Goal: Task Accomplishment & Management: Manage account settings

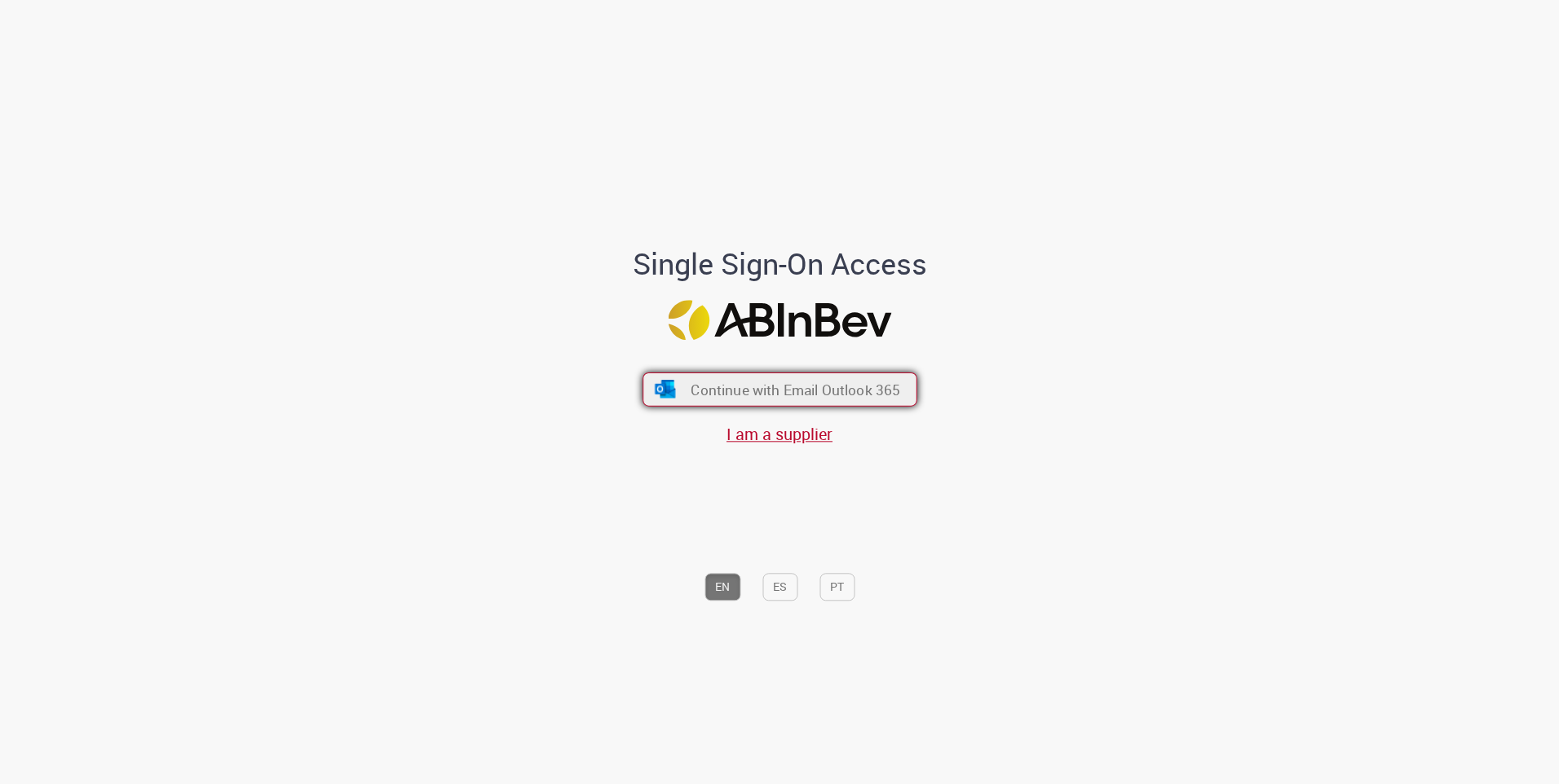
click at [751, 379] on button "Continue with Email Outlook 365" at bounding box center [780, 389] width 275 height 35
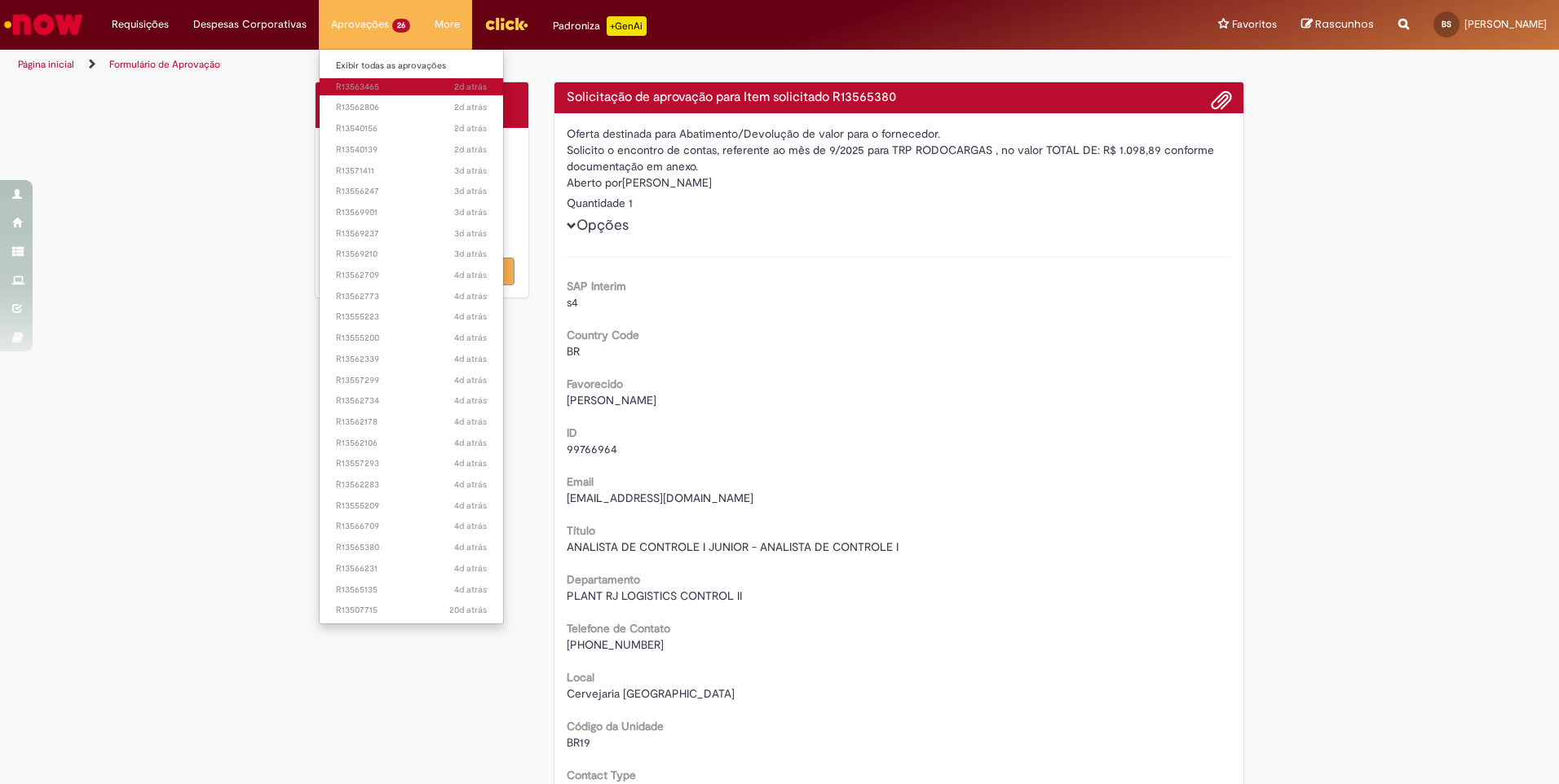
click at [366, 87] on span "2d atrás 2 dias atrás R13563465" at bounding box center [412, 87] width 151 height 13
click at [354, 105] on span "2d atrás 2 dias atrás R13562806" at bounding box center [412, 107] width 151 height 13
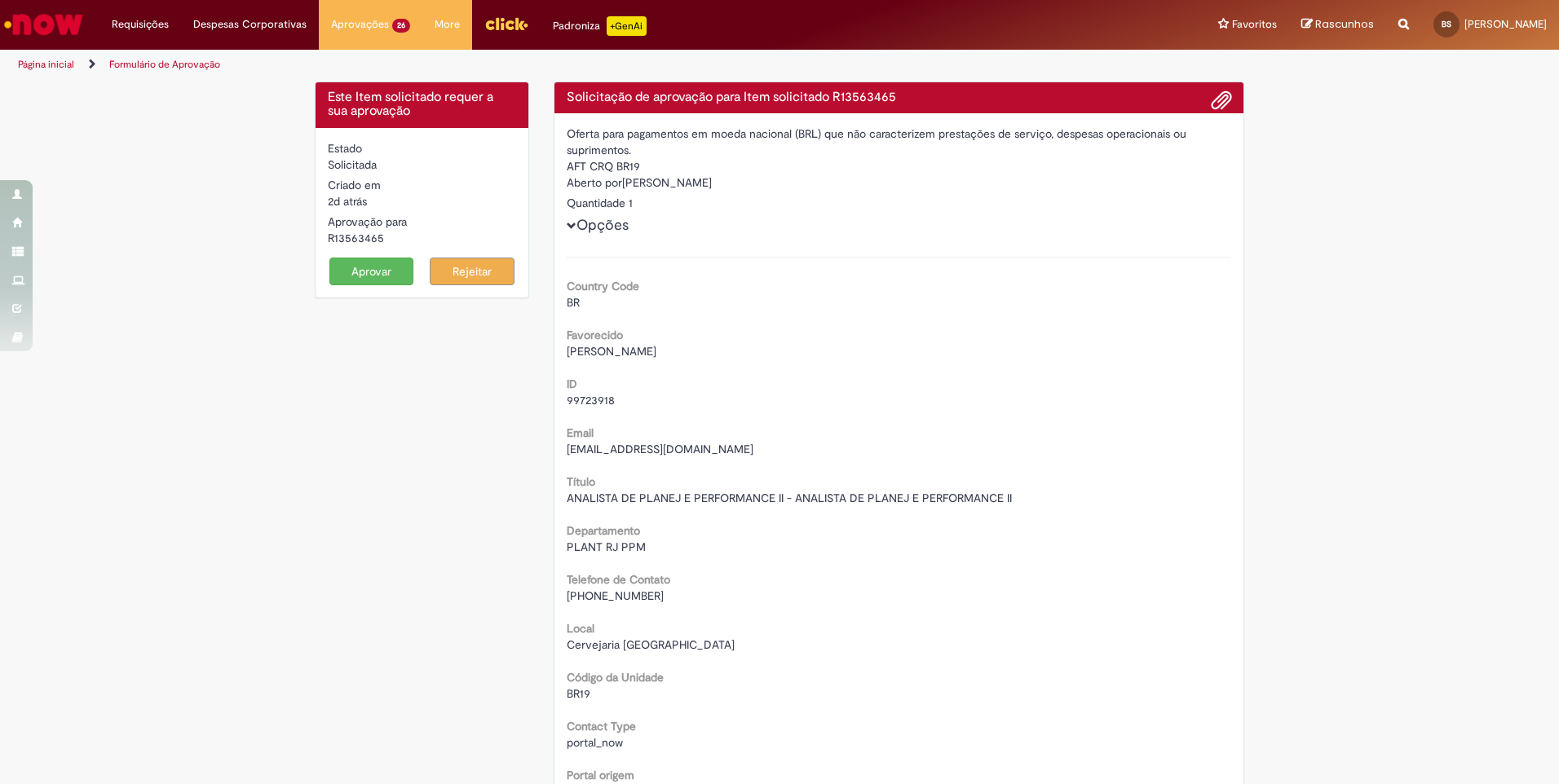
click at [372, 278] on button "Aprovar" at bounding box center [372, 270] width 85 height 27
click at [344, 273] on button "Aprovar" at bounding box center [372, 270] width 85 height 27
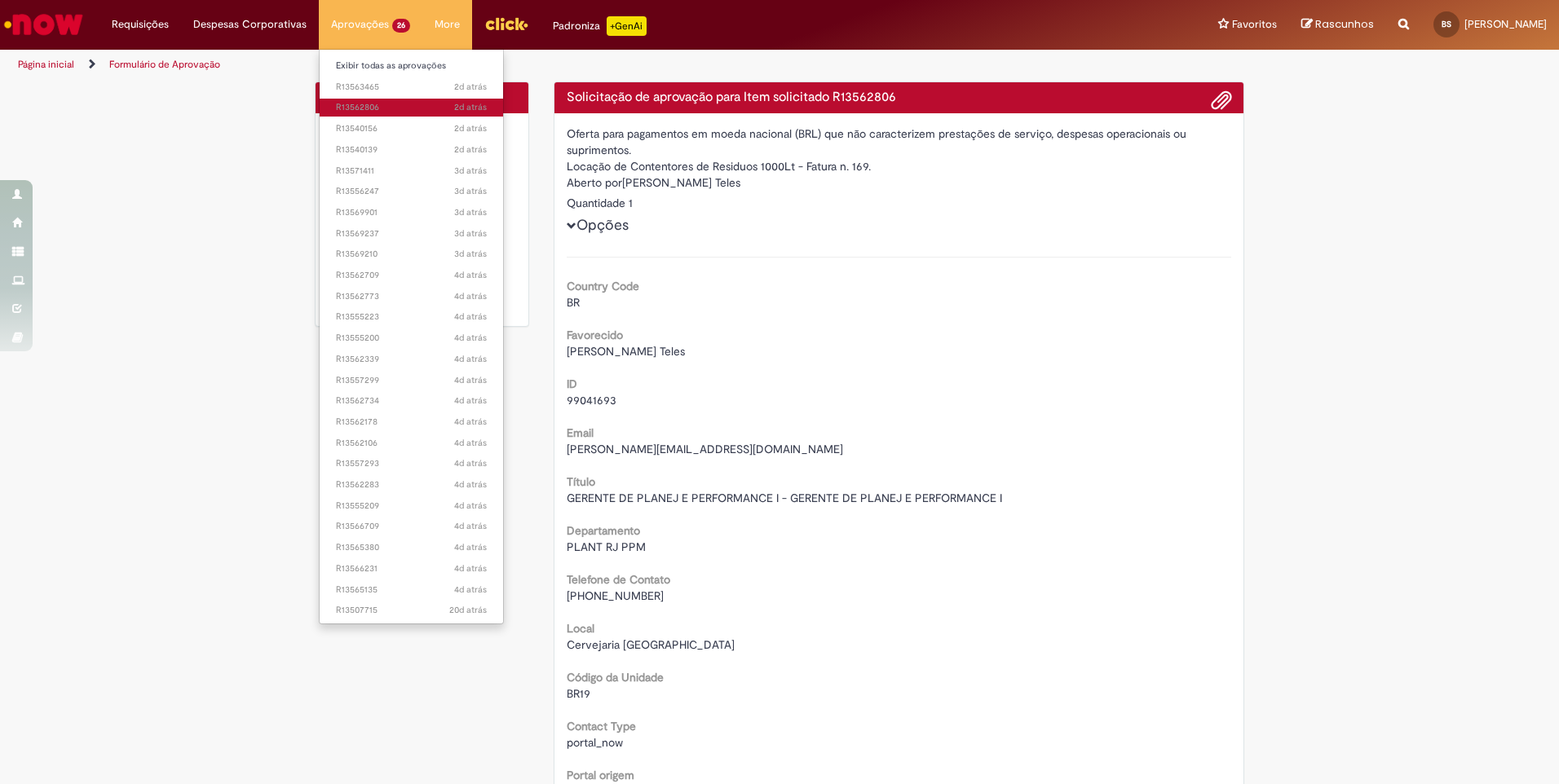
click at [374, 107] on span "2d atrás 2 dias atrás R13562806" at bounding box center [412, 107] width 151 height 13
click at [374, 110] on span "2d atrás 2 dias atrás R13562806" at bounding box center [412, 107] width 151 height 13
click at [364, 113] on span "2d atrás 2 dias atrás R13562806" at bounding box center [412, 107] width 151 height 13
click at [347, 129] on span "2d atrás 2 dias atrás R13540156" at bounding box center [412, 129] width 151 height 13
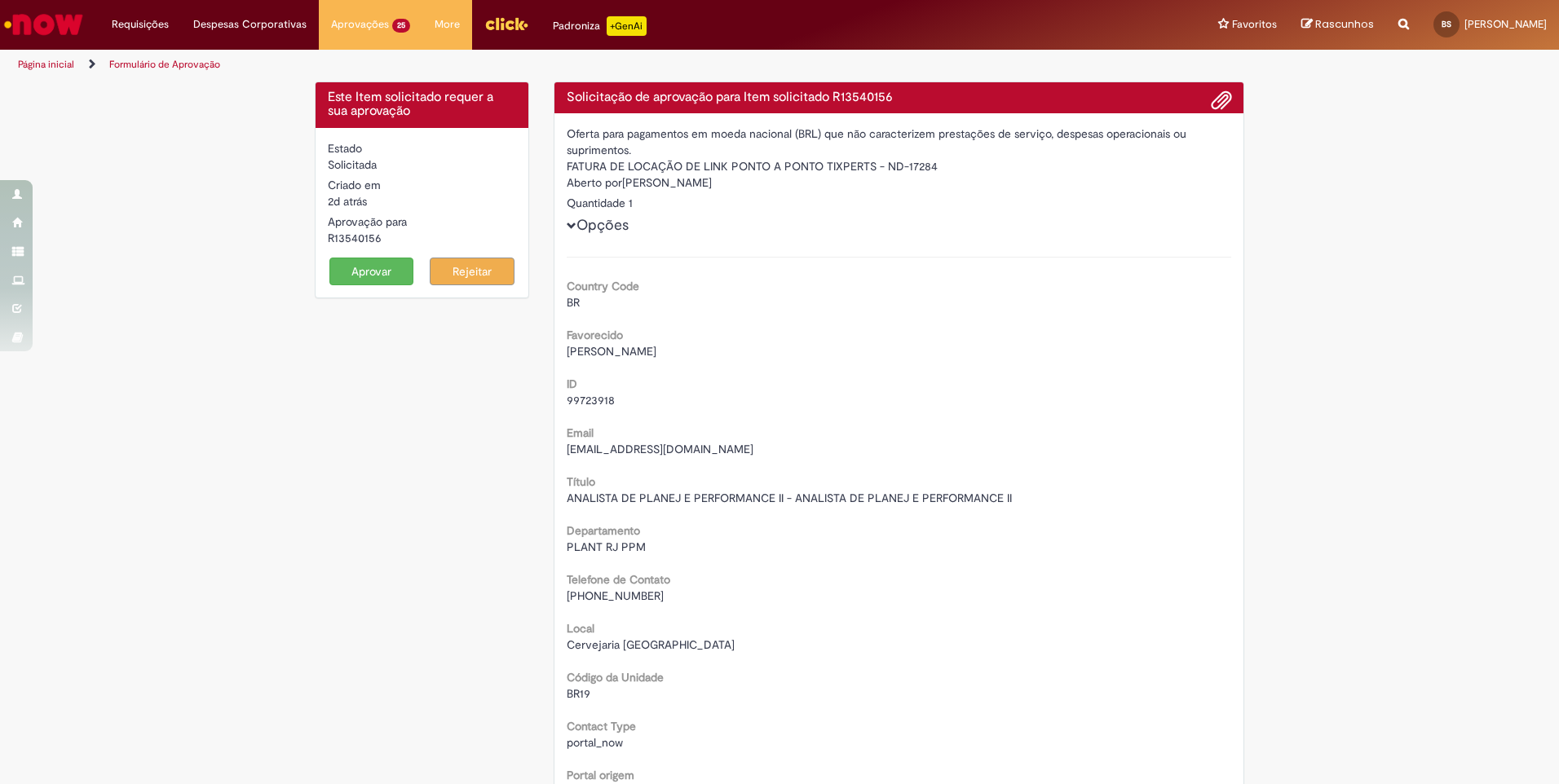
click at [365, 264] on button "Aprovar" at bounding box center [372, 270] width 85 height 27
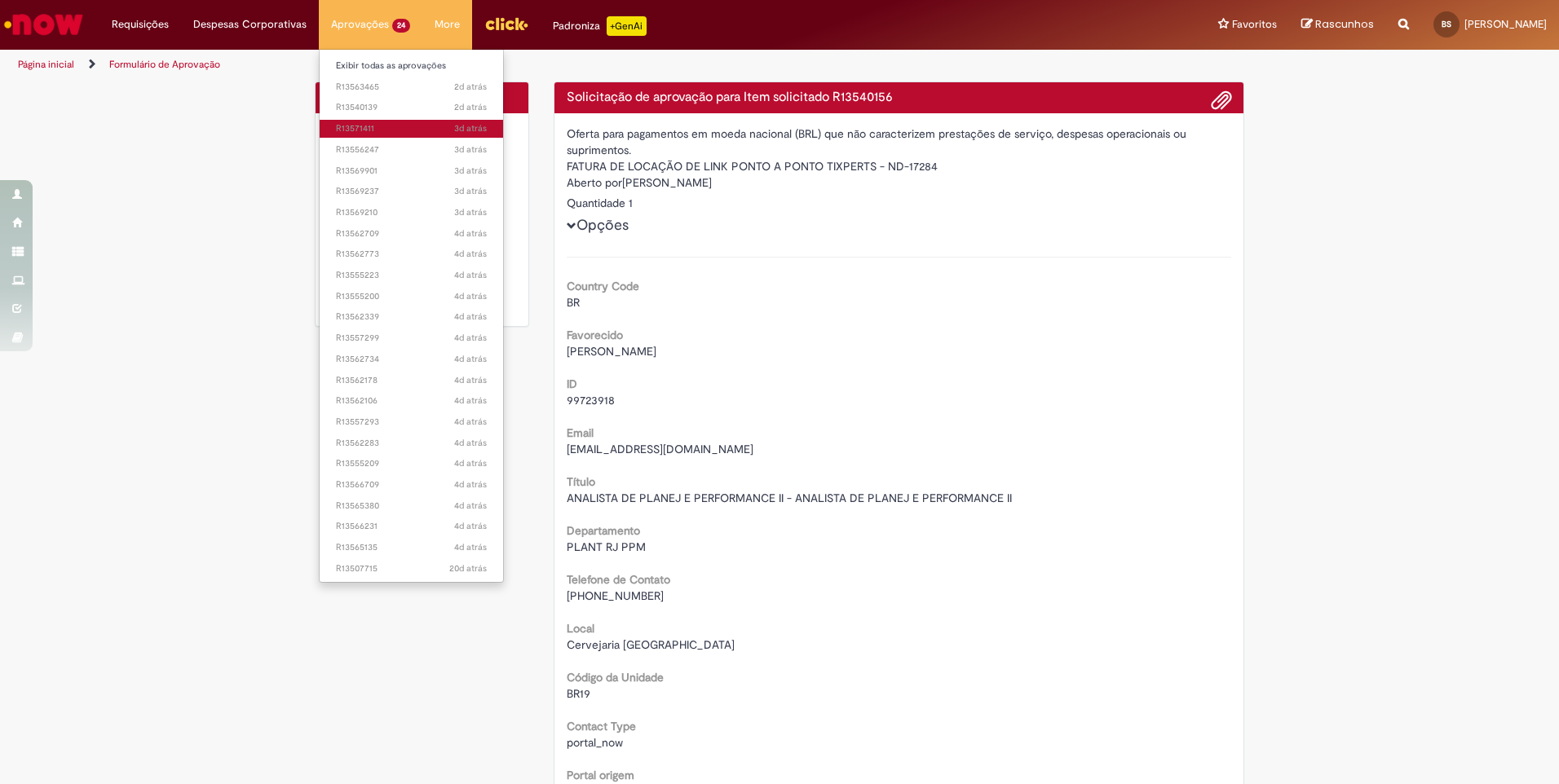
click at [355, 129] on span "3d atrás 3 dias atrás R13571411" at bounding box center [412, 129] width 151 height 13
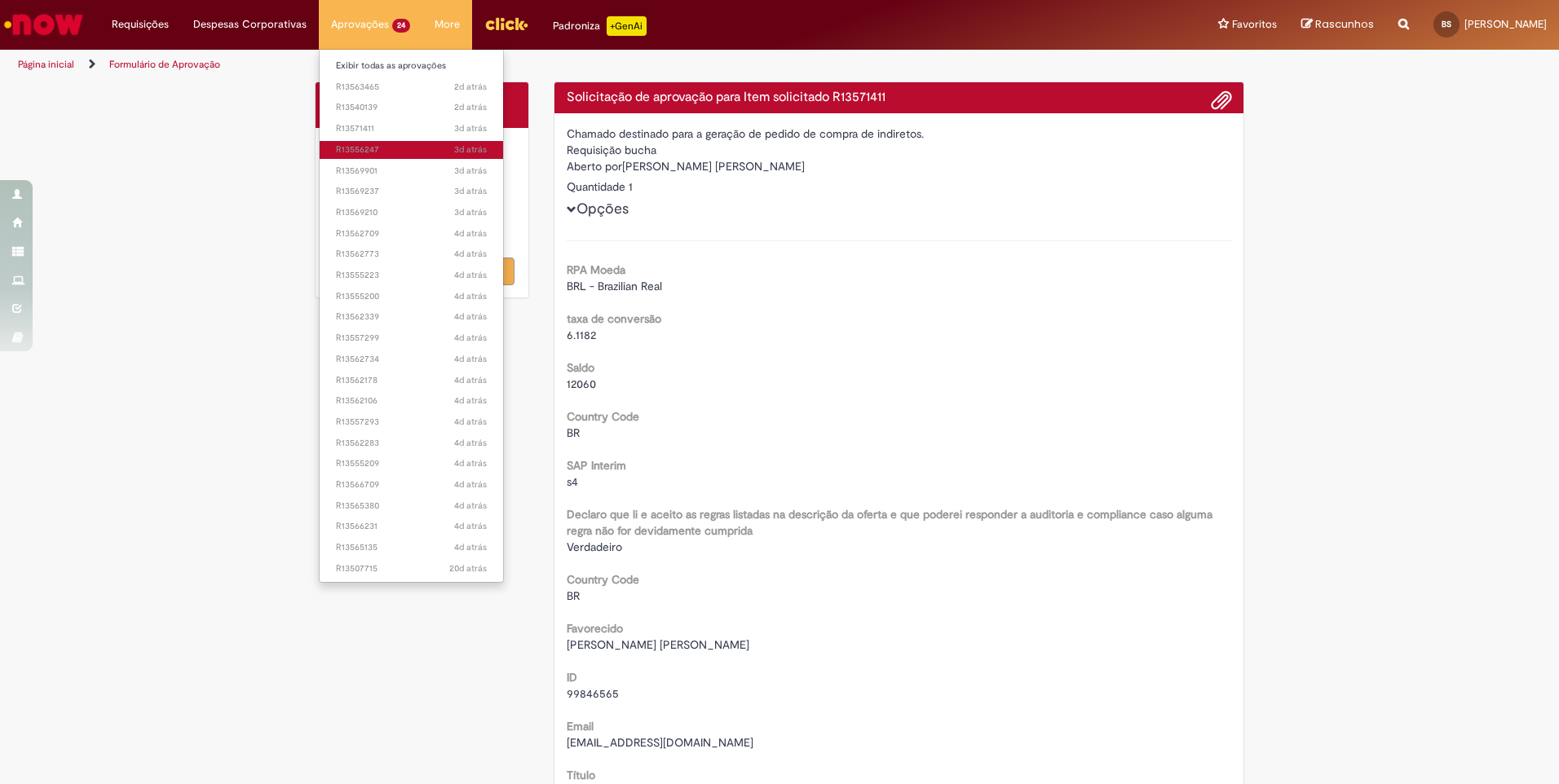
click at [357, 151] on span "3d atrás 3 dias atrás R13556247" at bounding box center [412, 150] width 151 height 13
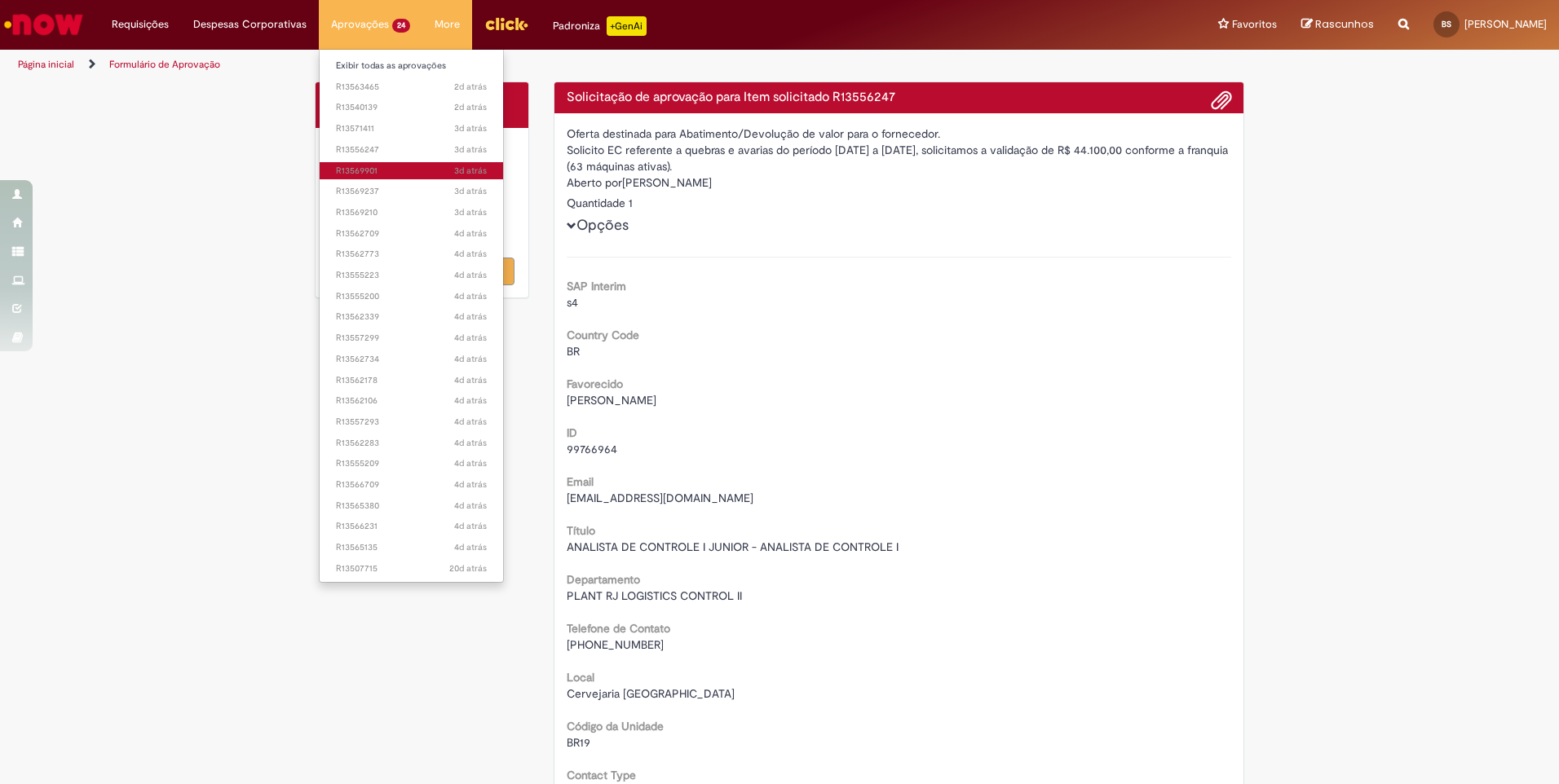
click at [362, 171] on span "3d atrás 3 dias atrás R13569901" at bounding box center [412, 171] width 151 height 13
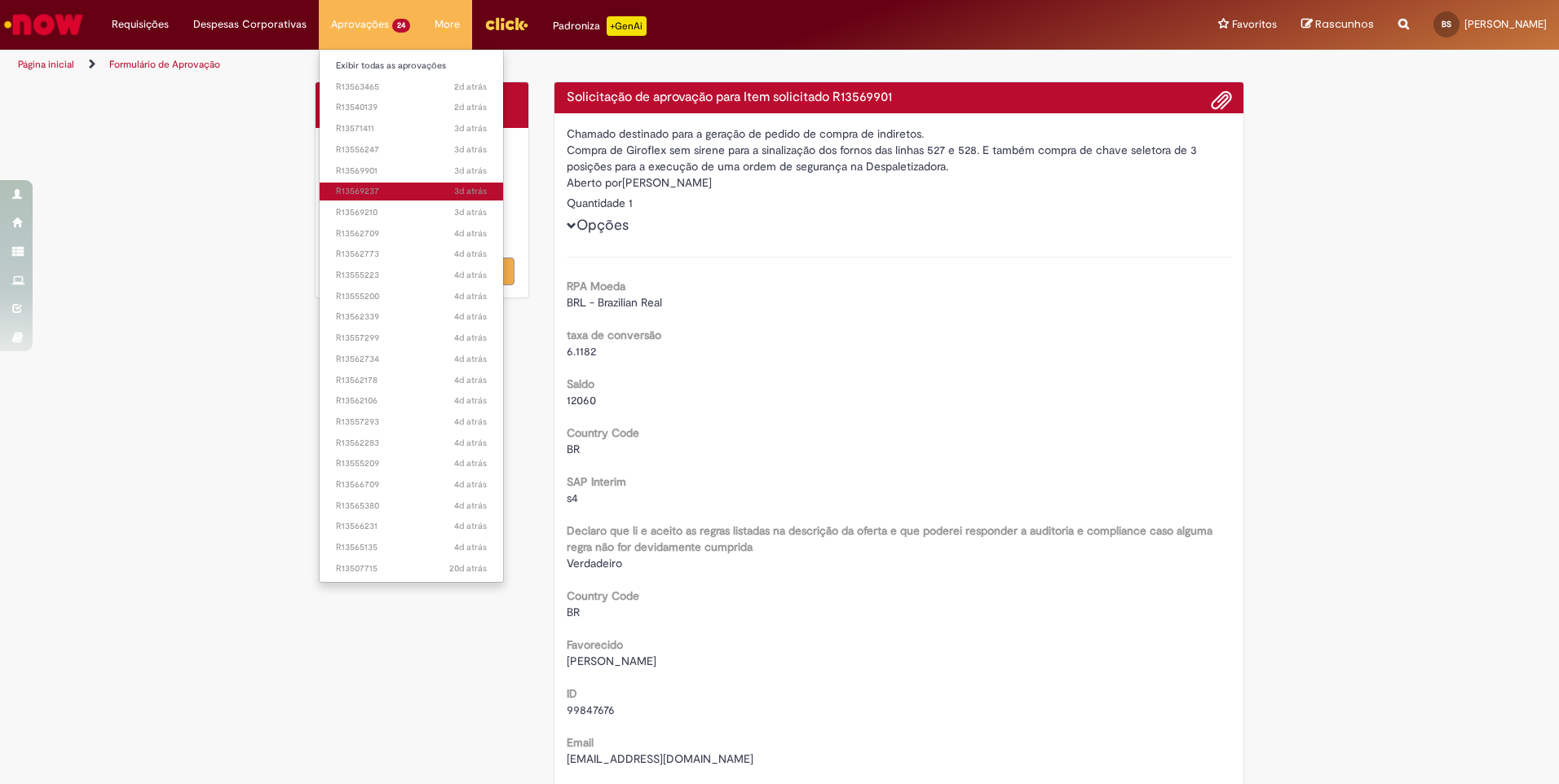
click at [366, 191] on span "3d atrás 3 dias atrás R13569237" at bounding box center [412, 192] width 151 height 13
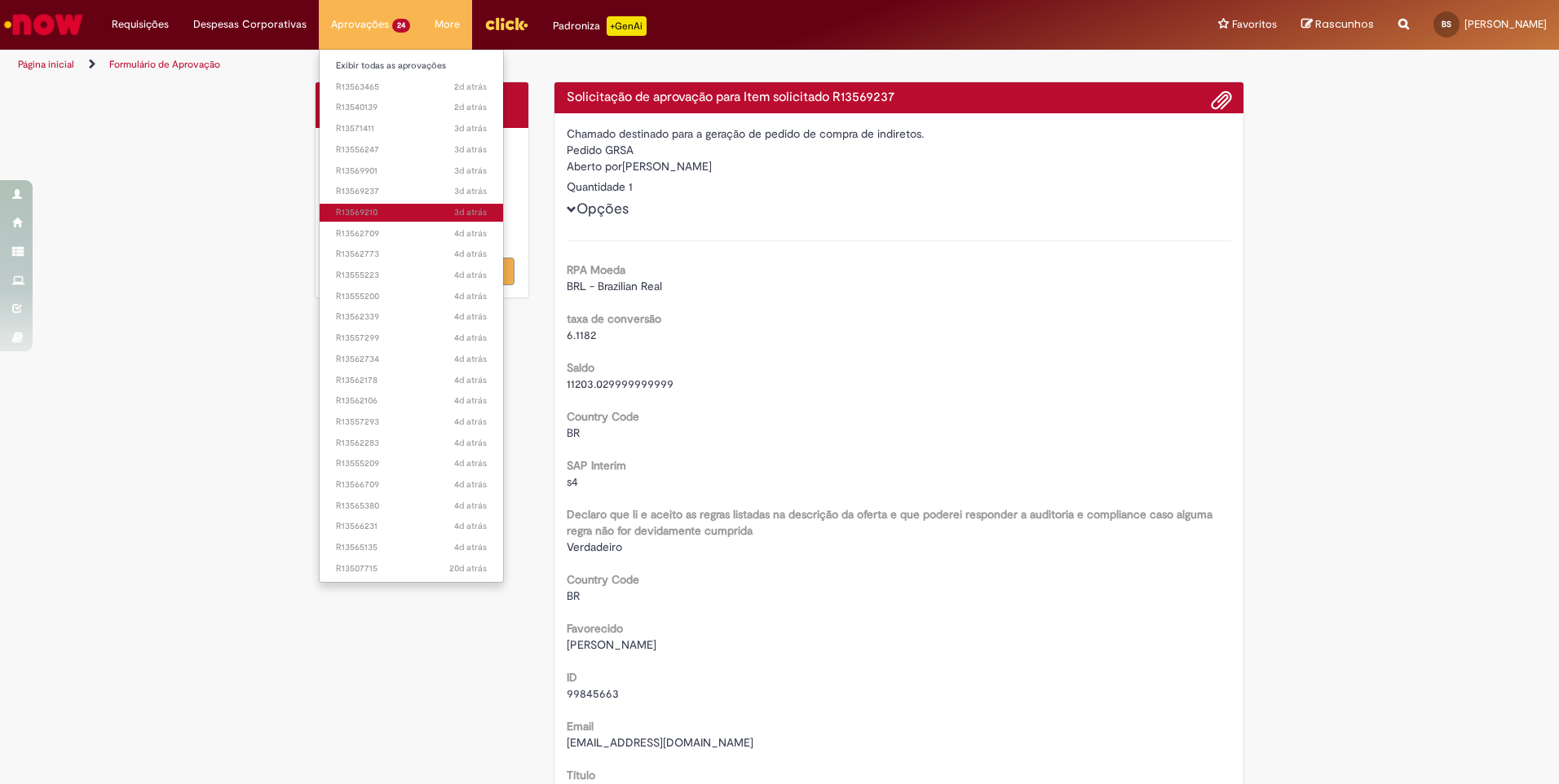
click at [366, 210] on span "3d atrás 3 dias atrás R13569210" at bounding box center [412, 213] width 151 height 13
click at [359, 239] on span "4d atrás 4 dias atrás R13562709" at bounding box center [412, 233] width 151 height 13
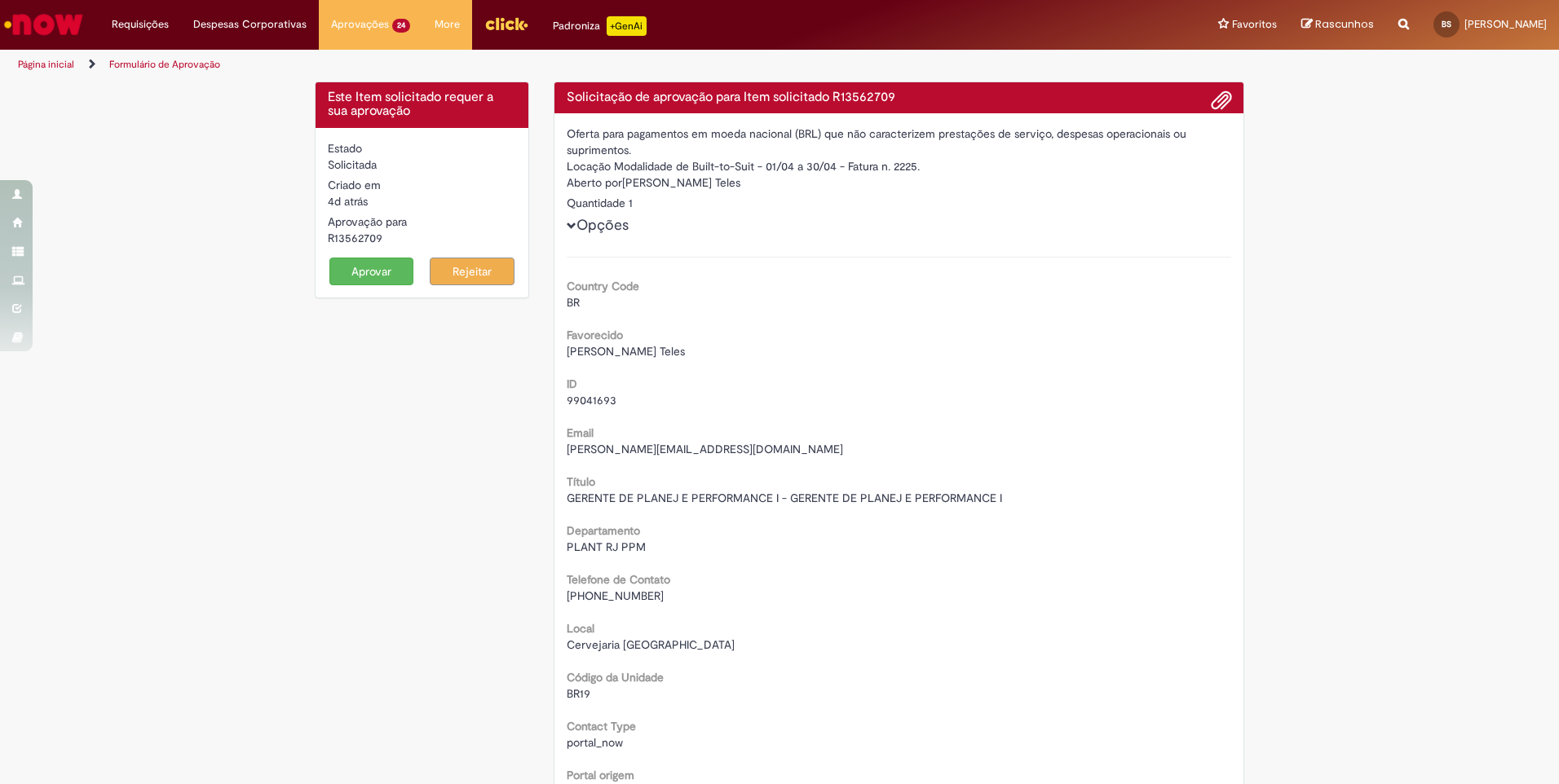
click at [370, 264] on button "Aprovar" at bounding box center [372, 270] width 85 height 27
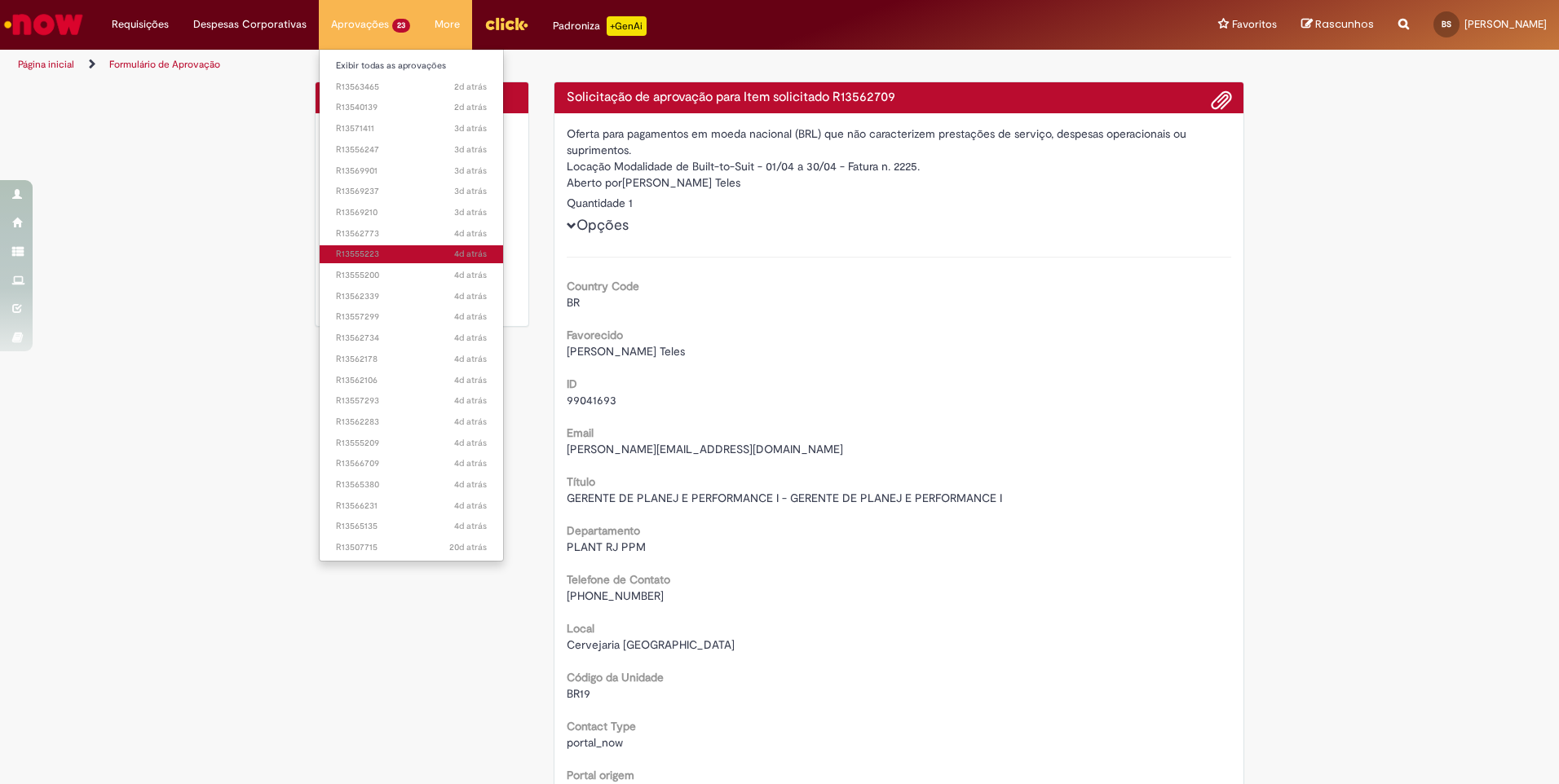
click at [367, 254] on span "4d atrás 4 dias atrás R13555223" at bounding box center [412, 254] width 151 height 13
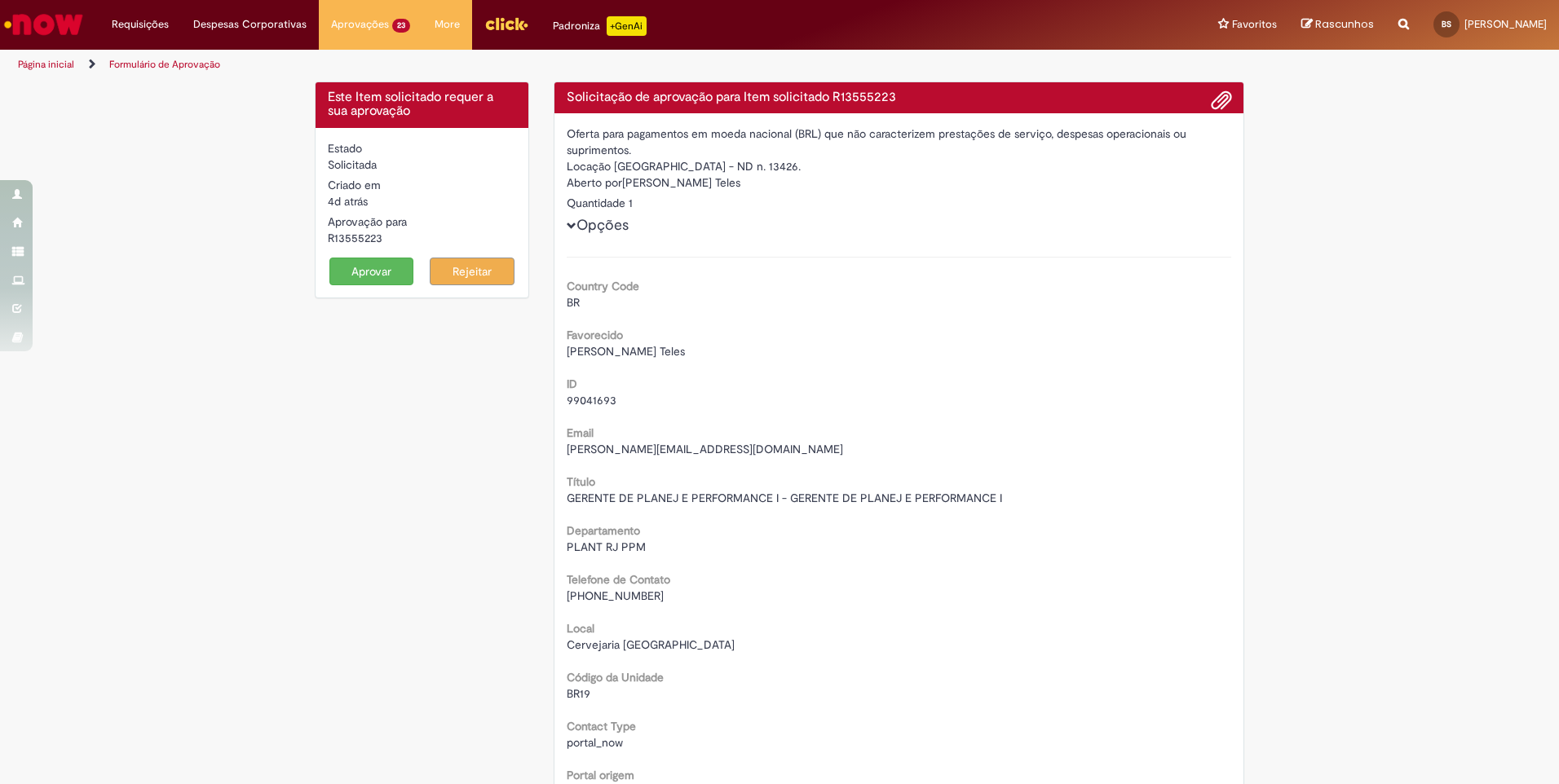
click at [382, 267] on button "Aprovar" at bounding box center [372, 270] width 85 height 27
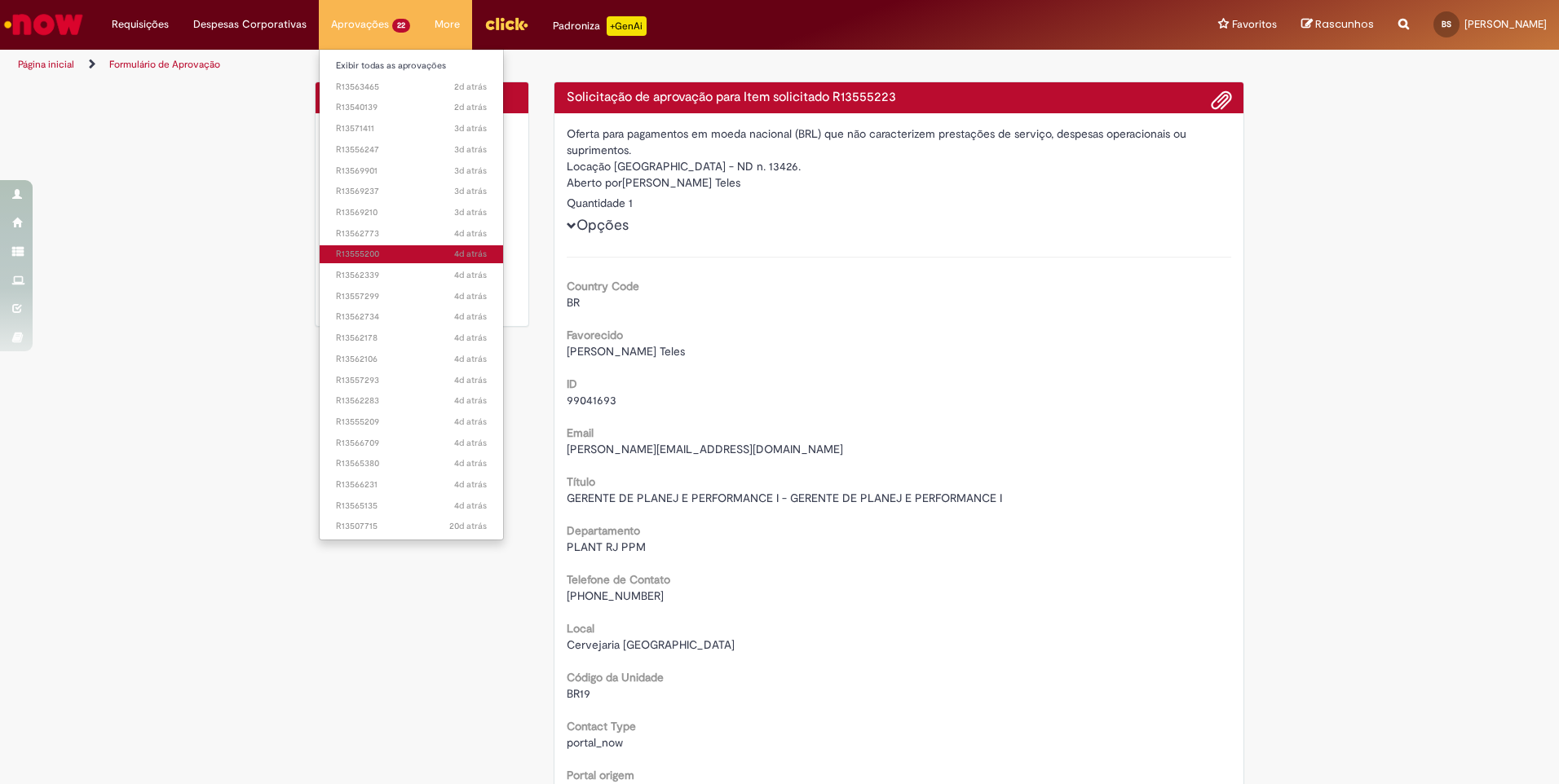
click at [366, 256] on span "4d atrás 4 dias atrás R13555200" at bounding box center [412, 254] width 151 height 13
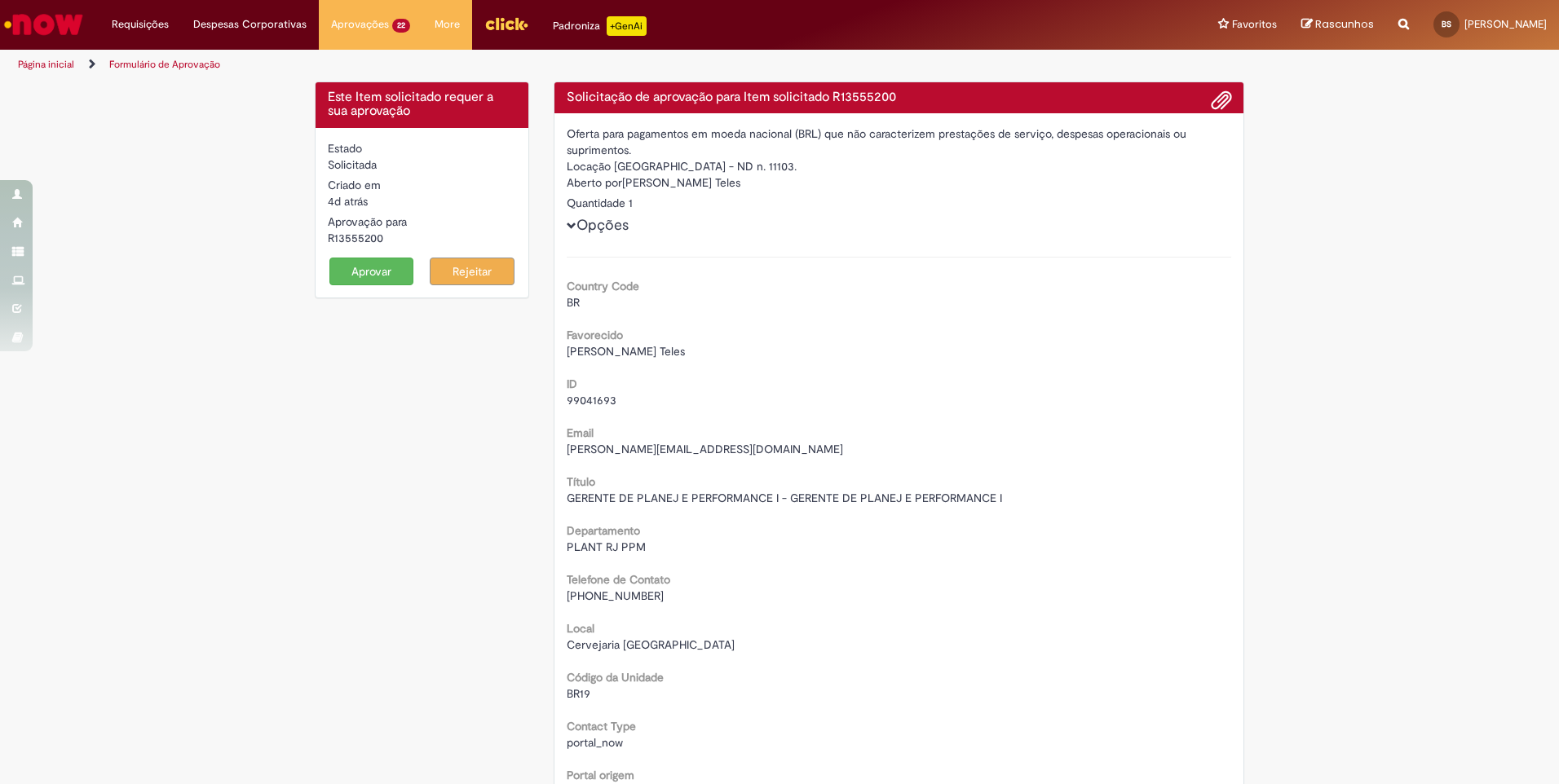
click at [366, 273] on button "Aprovar" at bounding box center [372, 270] width 85 height 27
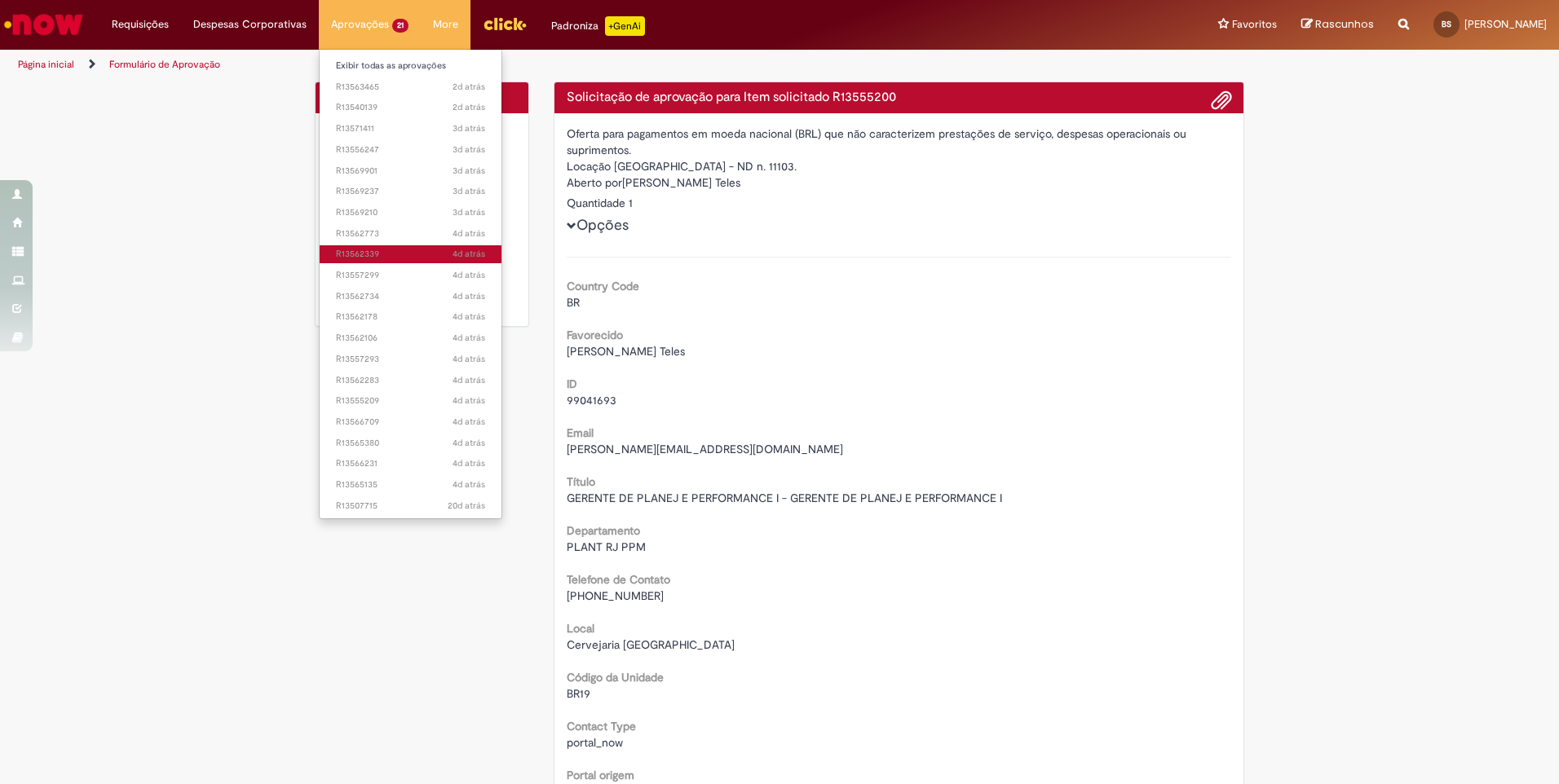
click at [358, 255] on span "4d atrás 4 dias atrás R13562339" at bounding box center [411, 254] width 149 height 13
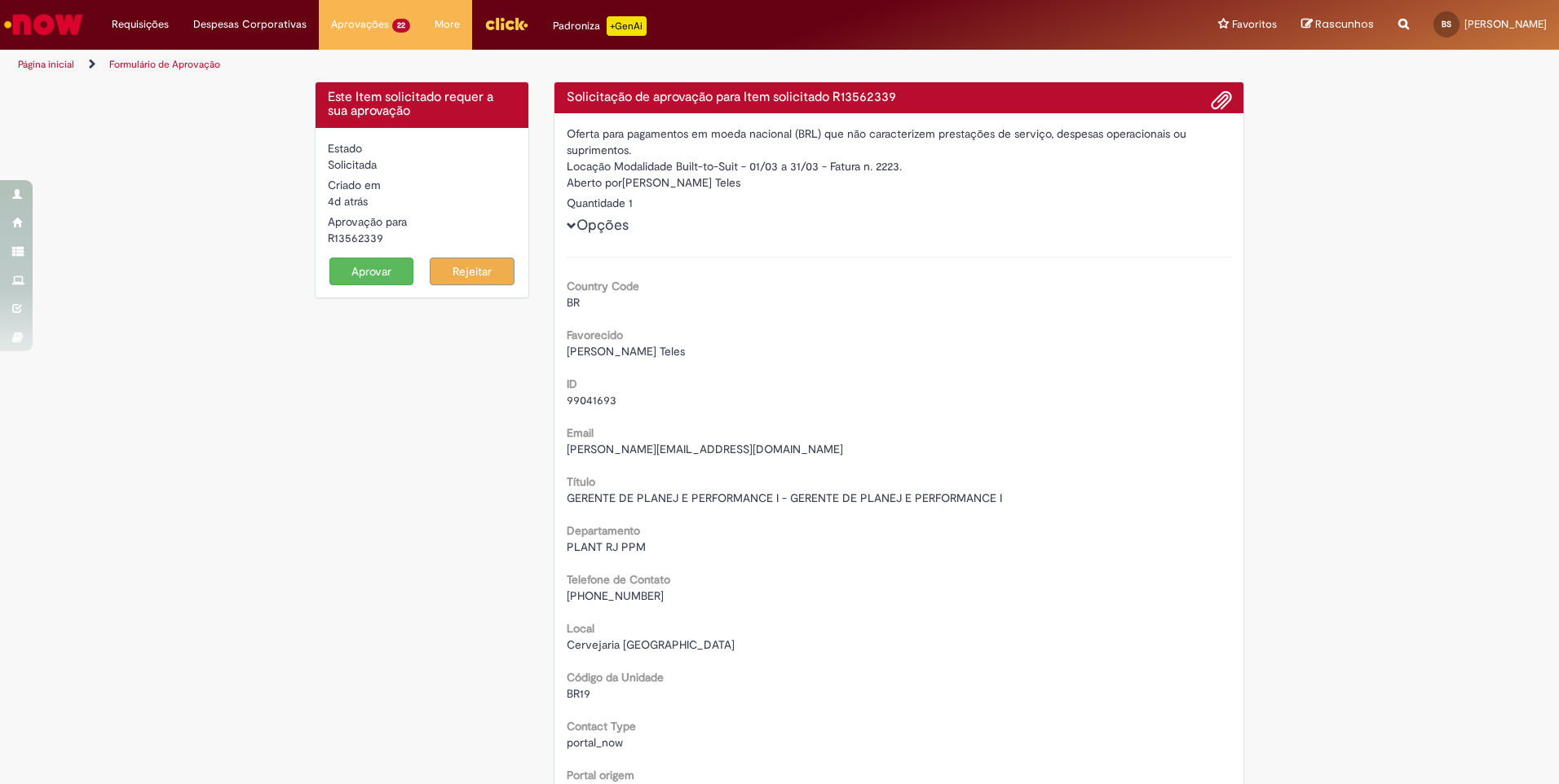
click at [386, 276] on button "Aprovar" at bounding box center [372, 270] width 85 height 27
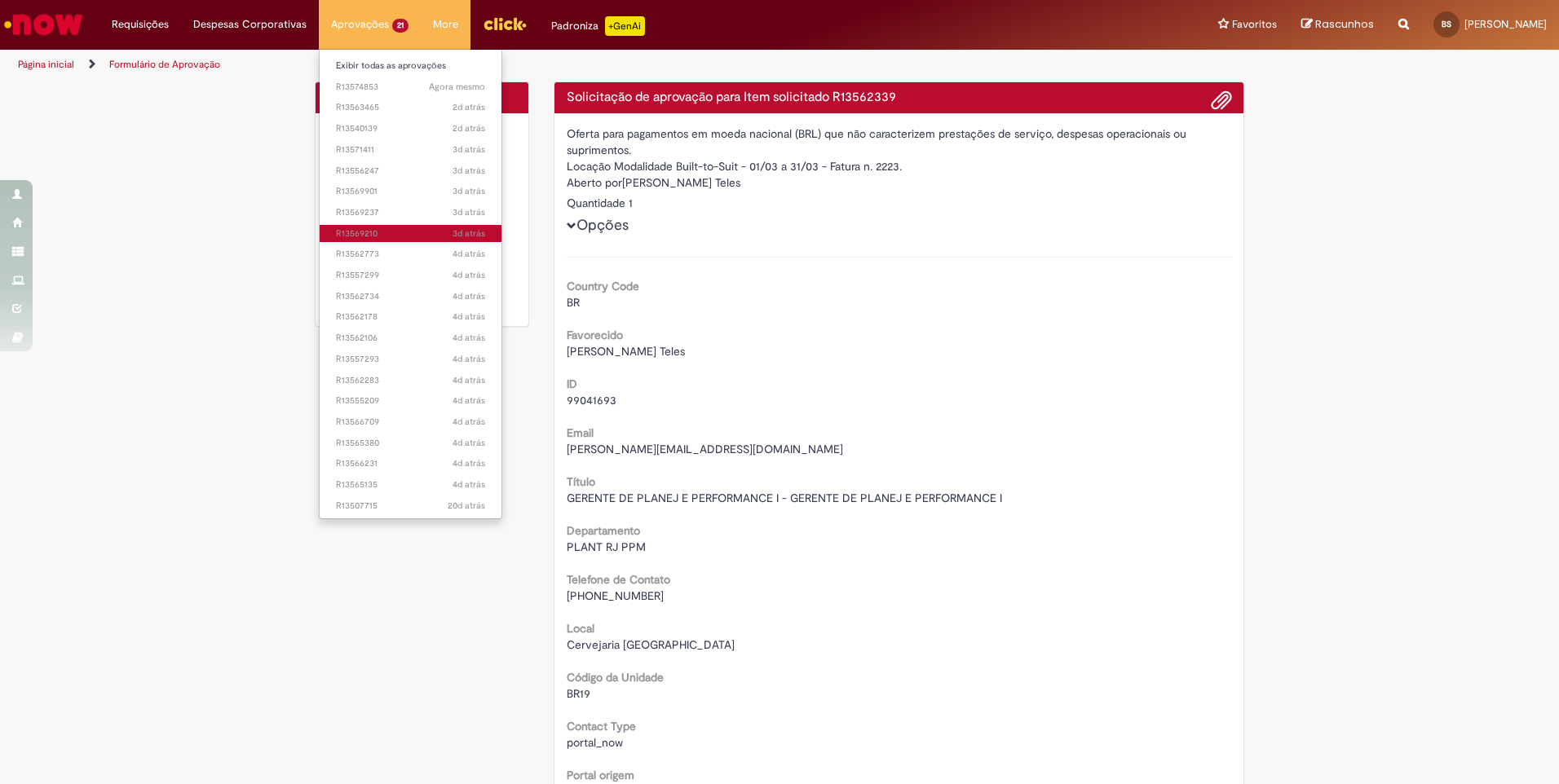
click at [374, 236] on span "3d atrás 3 dias atrás R13569210" at bounding box center [411, 233] width 149 height 13
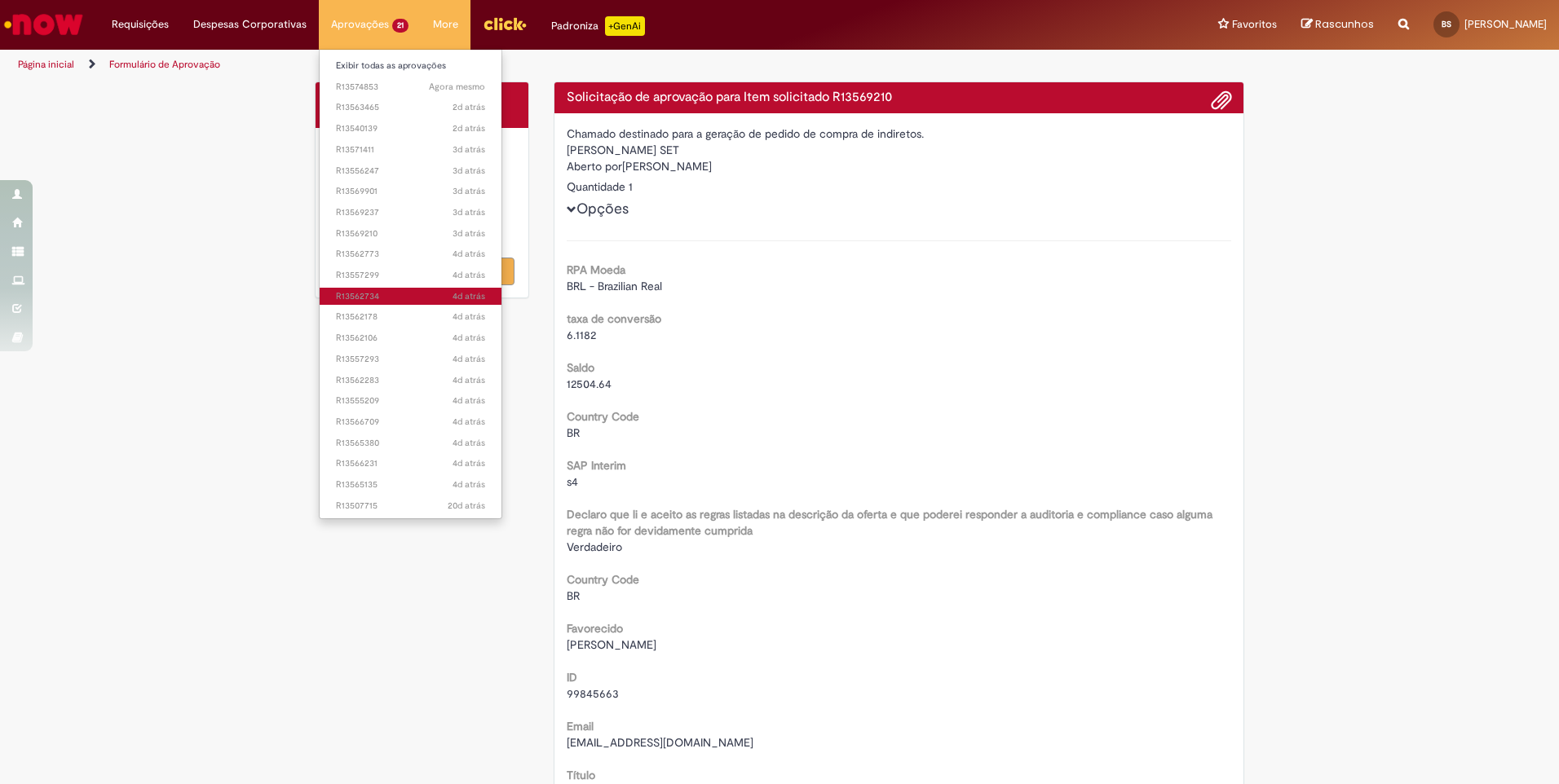
click at [369, 297] on span "4d atrás 4 dias atrás R13562734" at bounding box center [411, 296] width 149 height 13
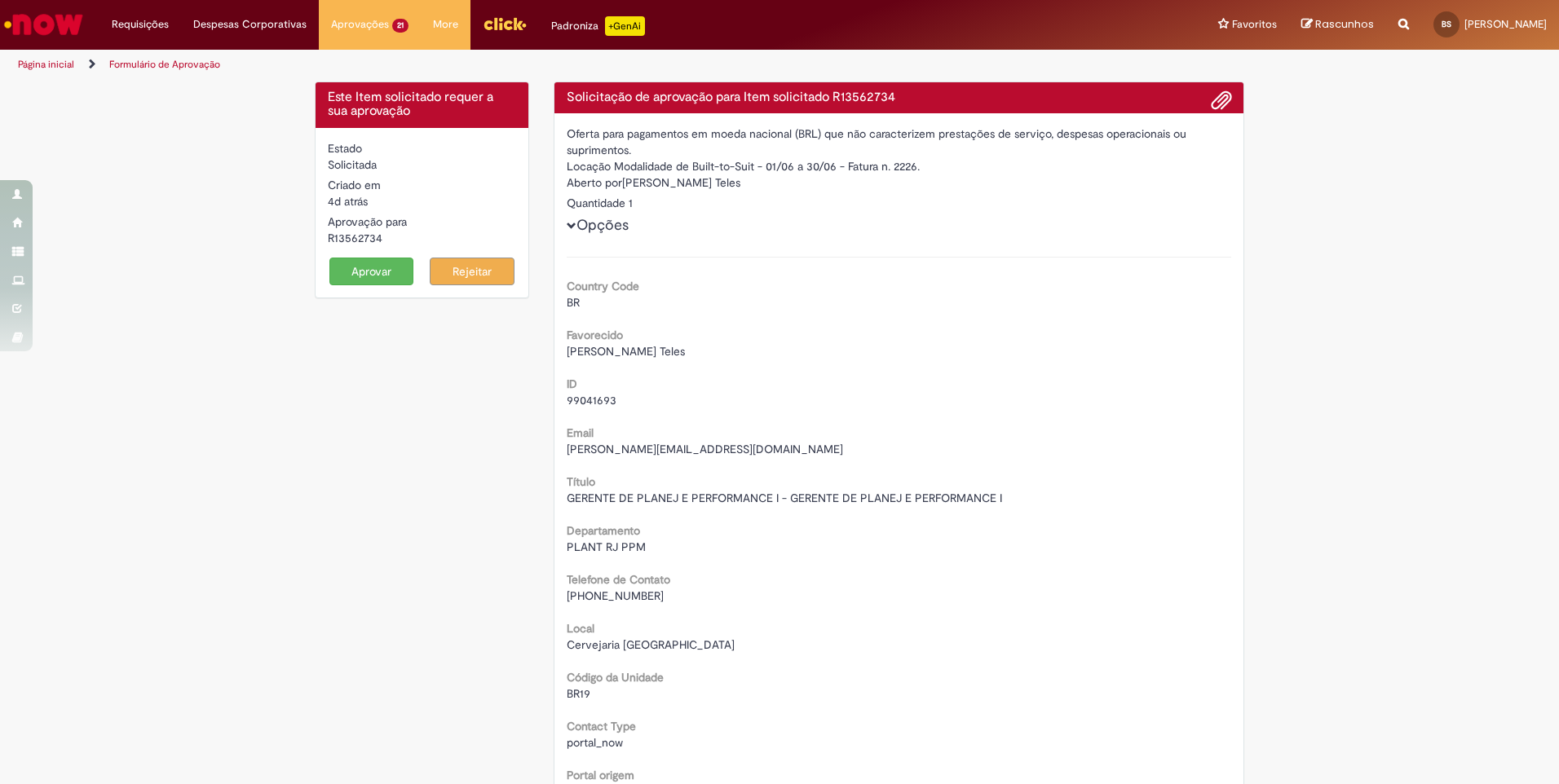
click at [369, 263] on button "Aprovar" at bounding box center [372, 270] width 85 height 27
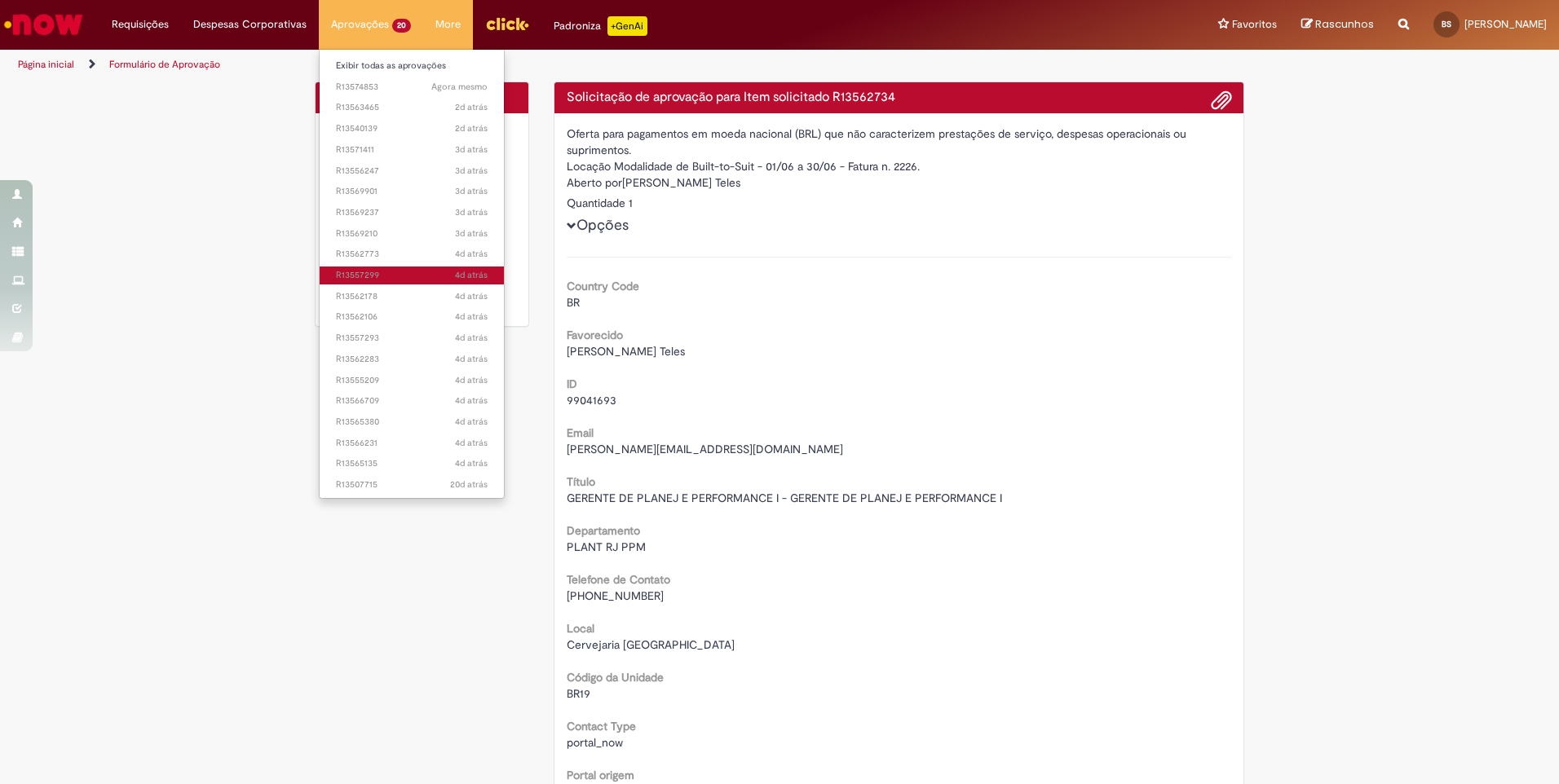
click at [366, 276] on span "4d atrás 4 dias atrás R13557299" at bounding box center [412, 275] width 152 height 13
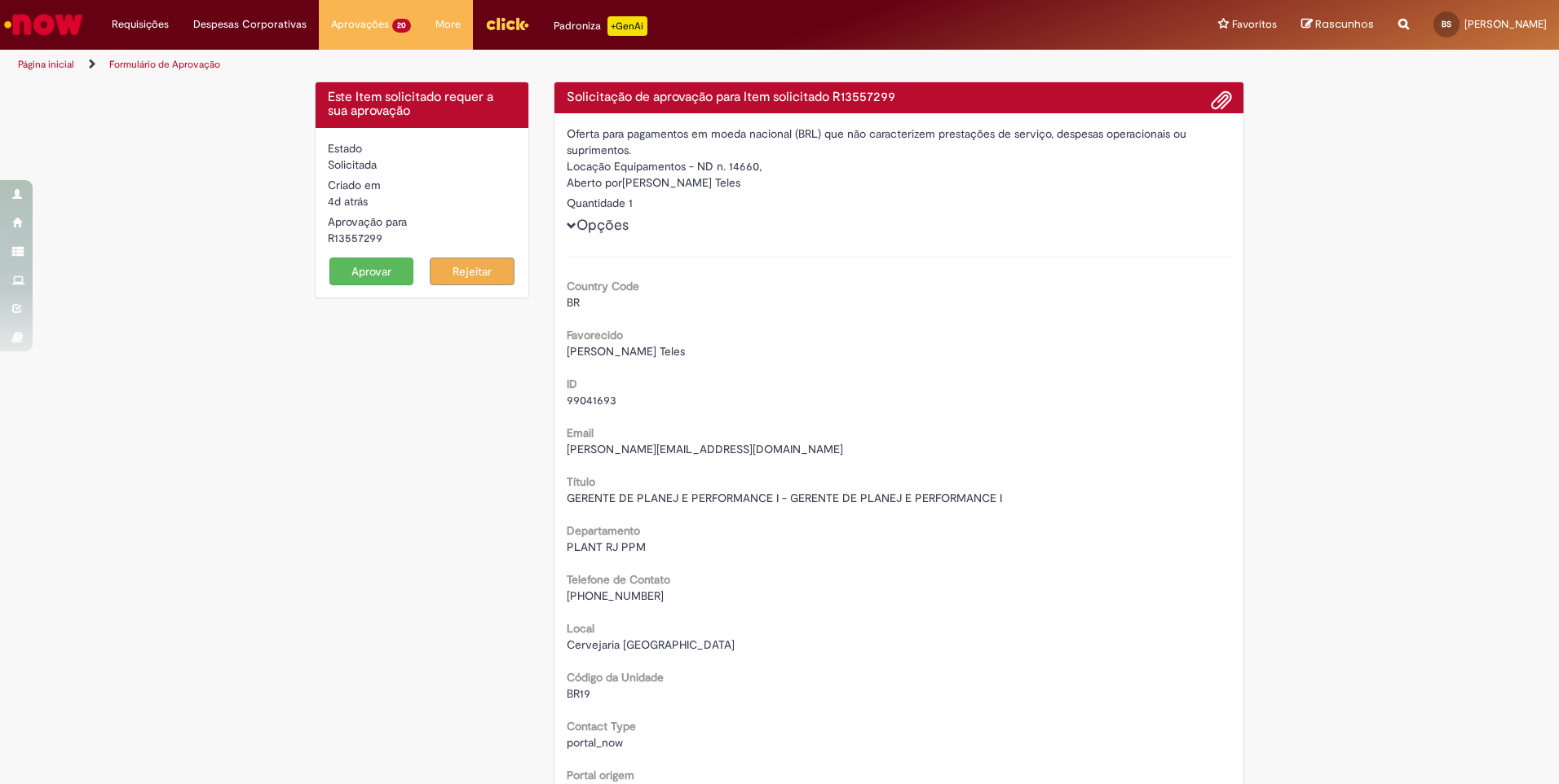
click at [390, 262] on button "Aprovar" at bounding box center [372, 270] width 85 height 27
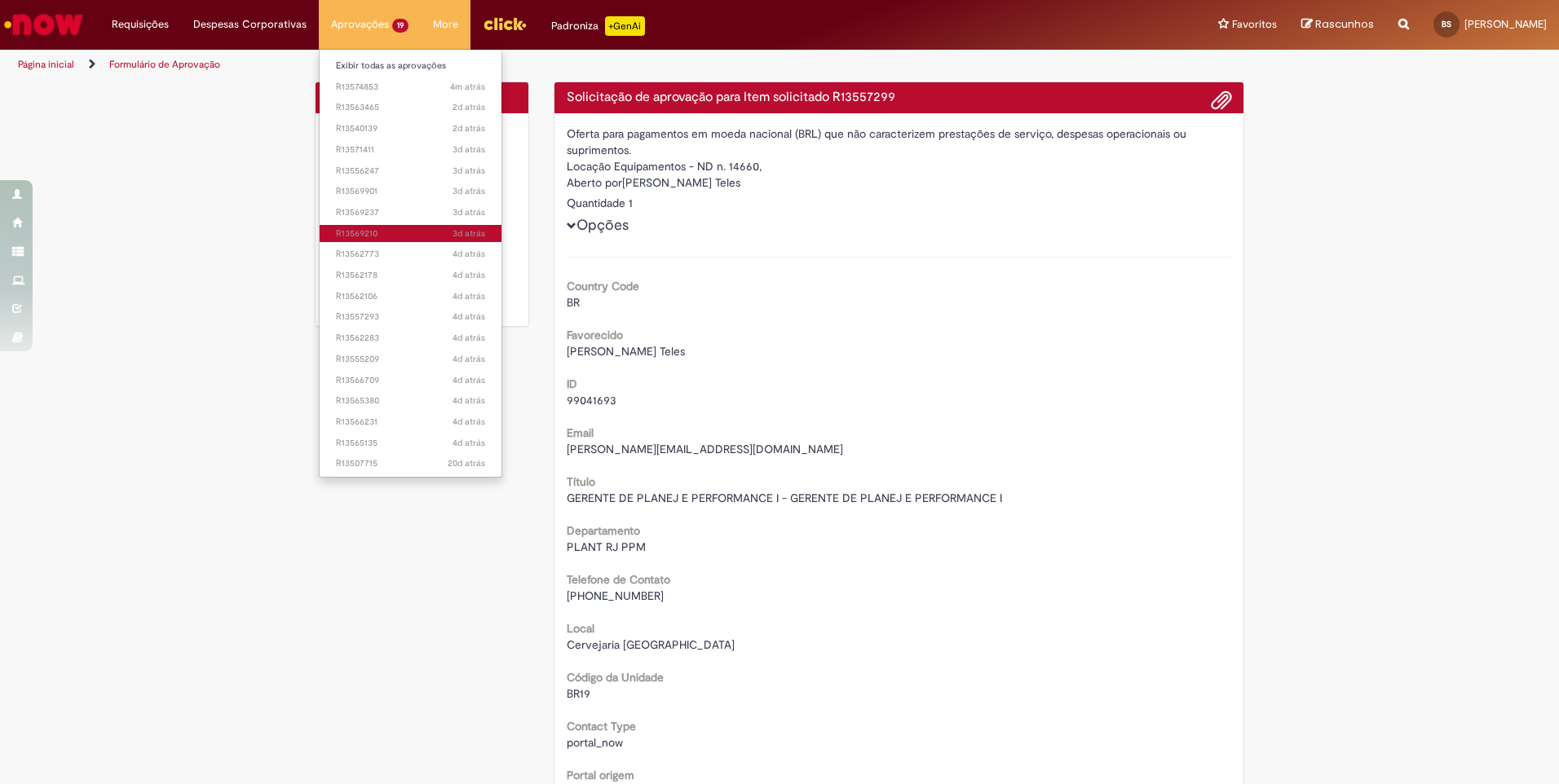
click at [366, 240] on link "3d atrás 3 dias atrás R13569210" at bounding box center [410, 234] width 182 height 18
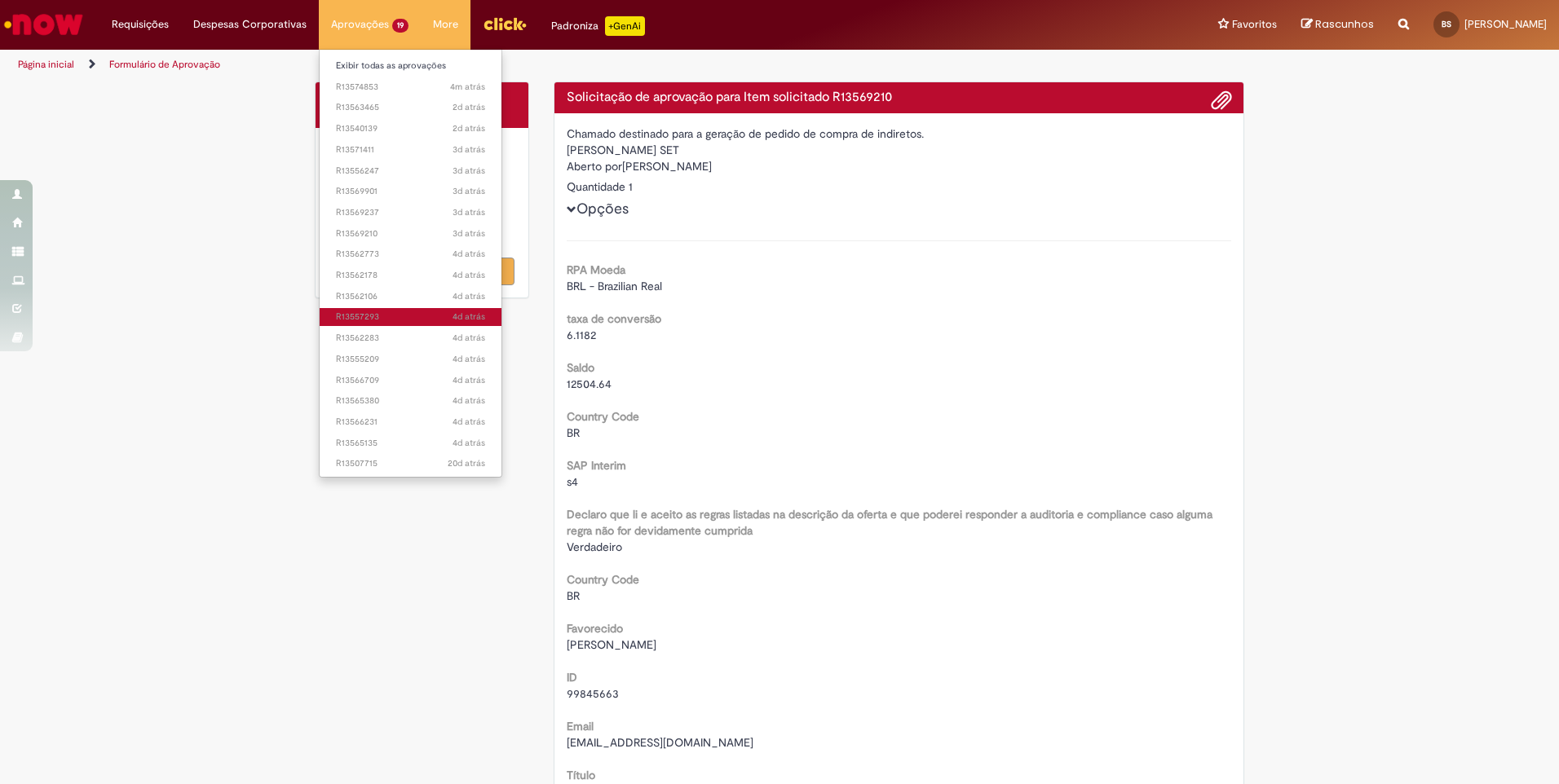
click at [367, 317] on span "4d atrás 4 dias atrás R13557293" at bounding box center [411, 317] width 149 height 13
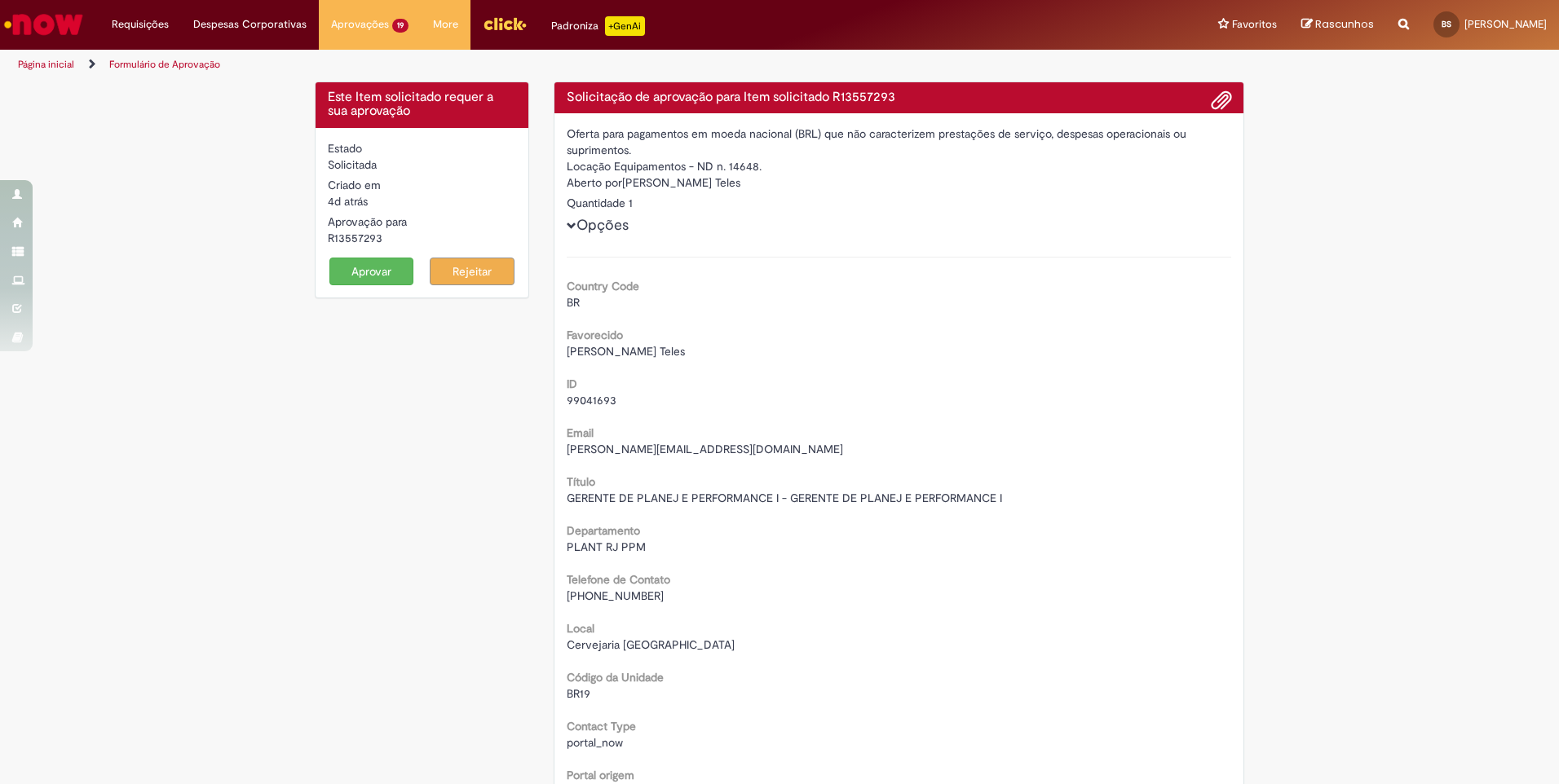
click at [372, 273] on button "Aprovar" at bounding box center [372, 270] width 85 height 27
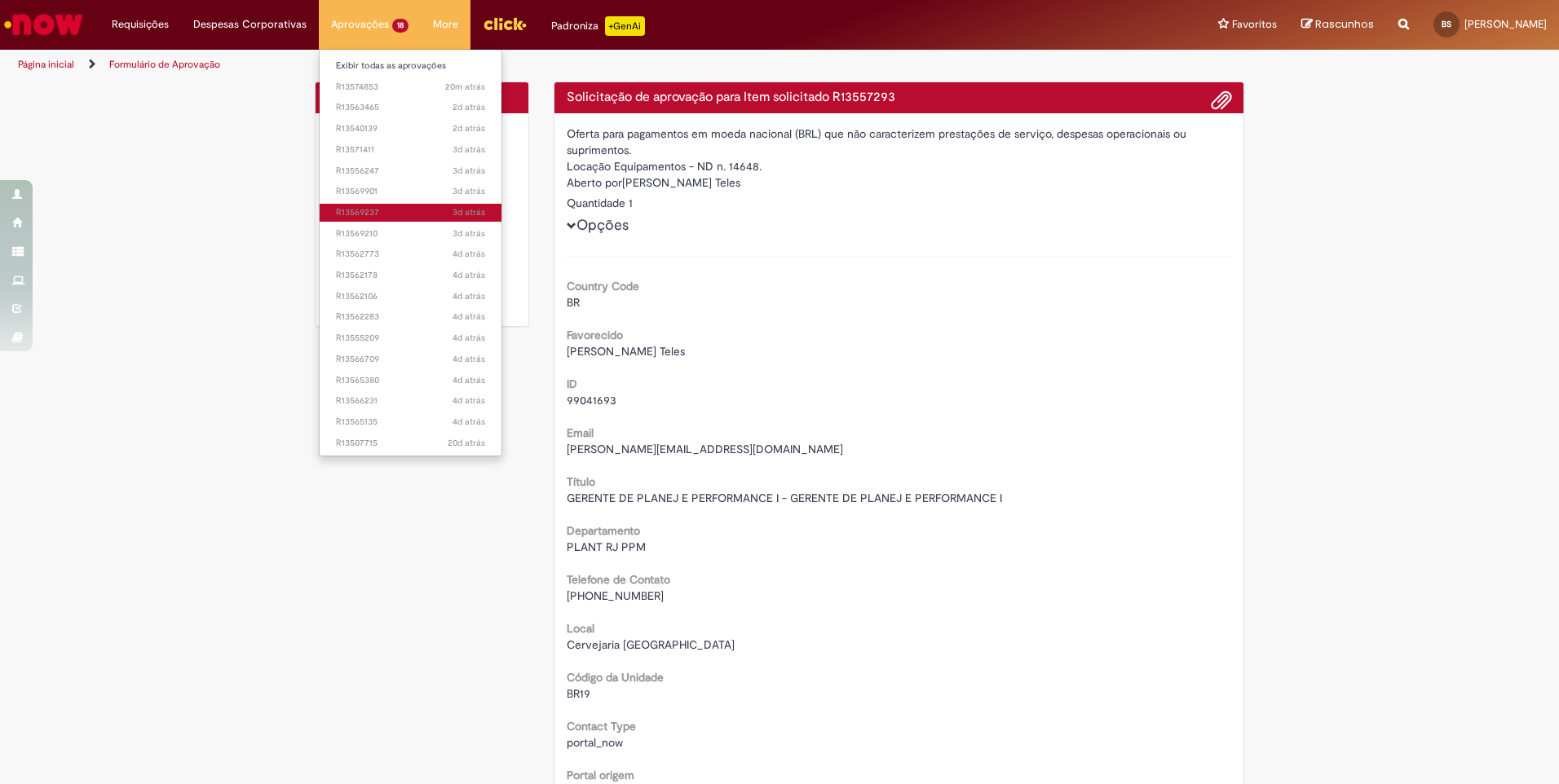
click at [349, 208] on span "3d atrás 3 dias atrás R13569237" at bounding box center [411, 213] width 149 height 13
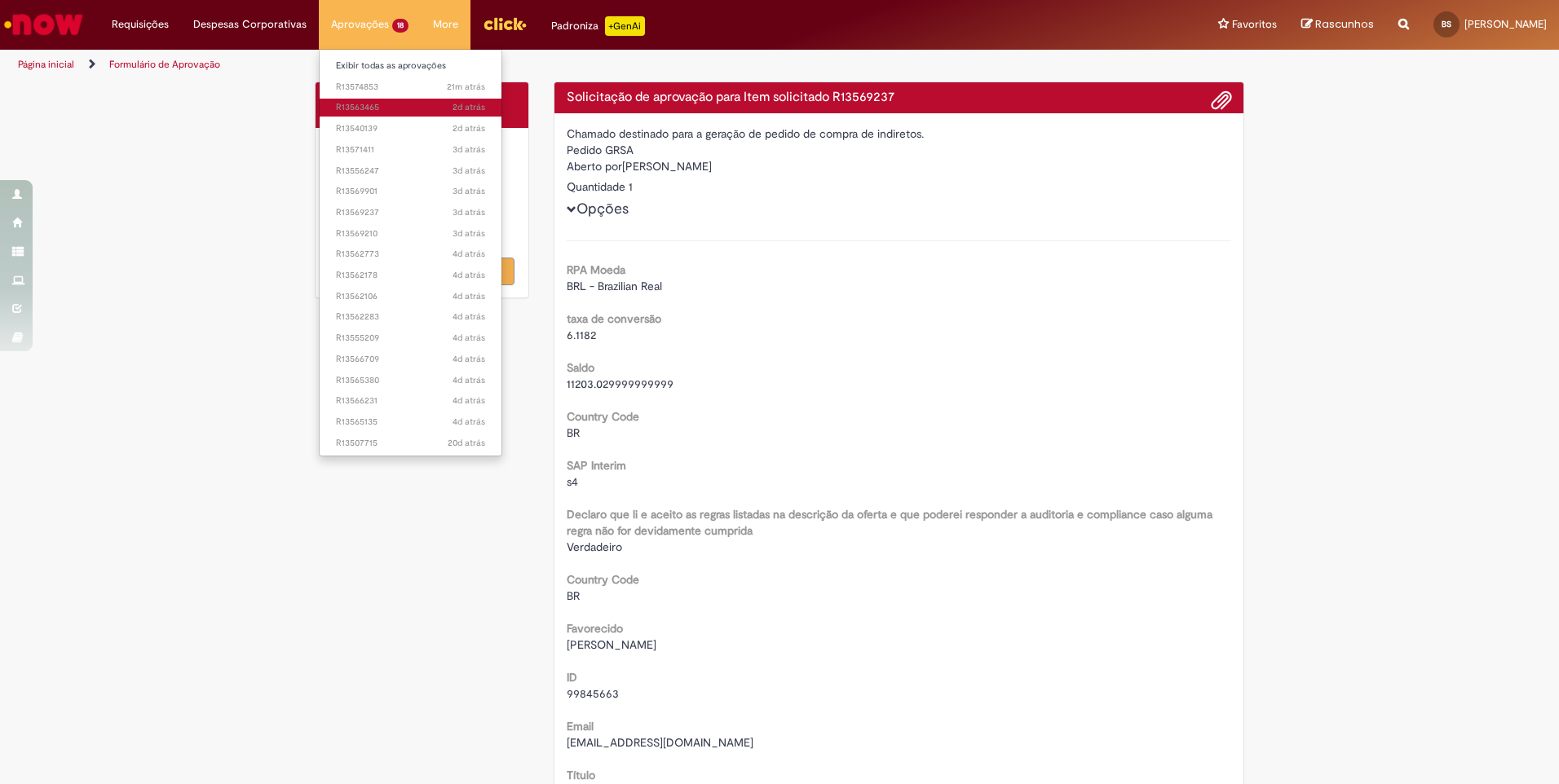
click at [358, 106] on span "2d atrás 2 dias atrás R13563465" at bounding box center [411, 107] width 149 height 13
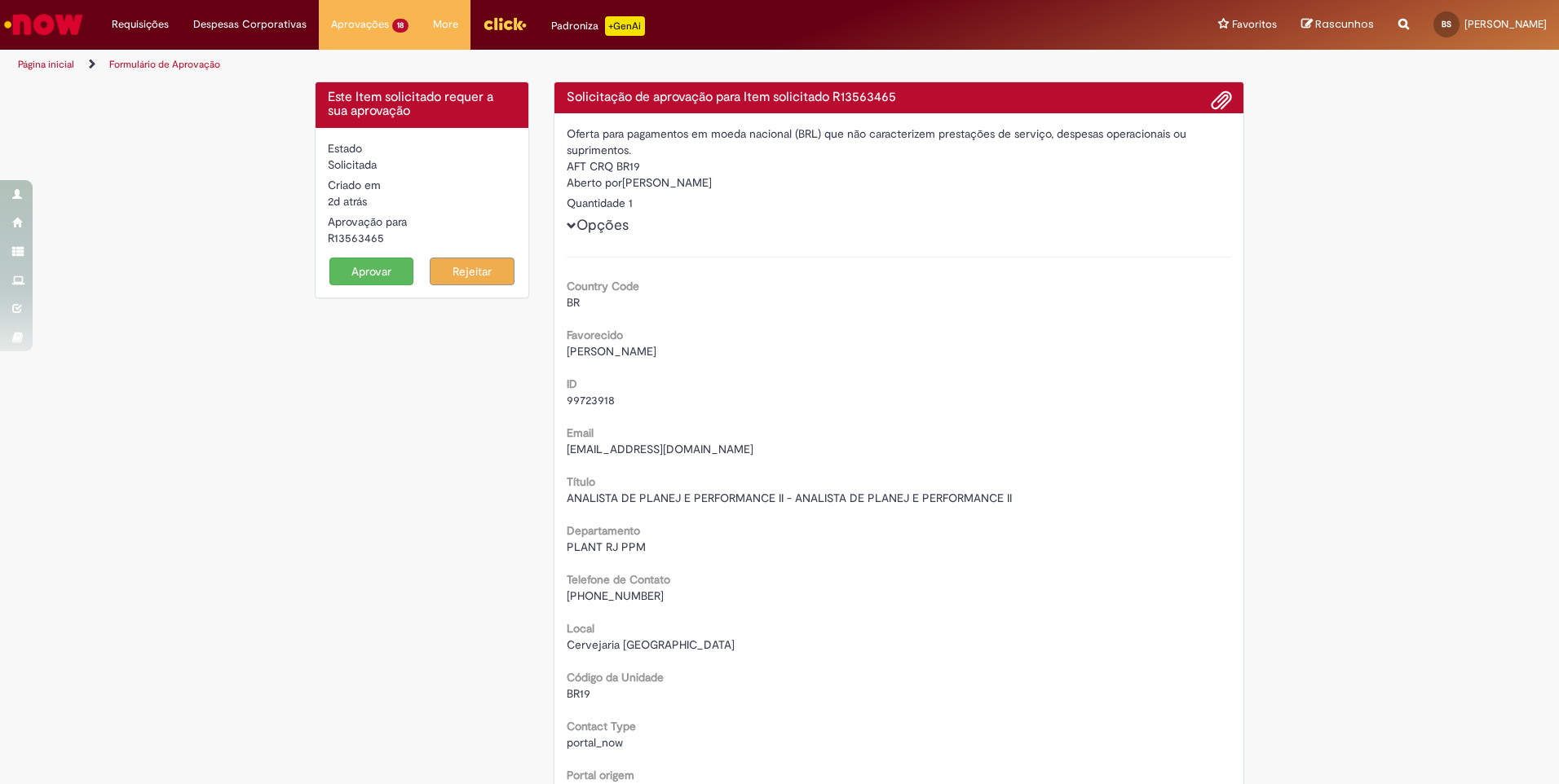
click at [369, 275] on button "Aprovar" at bounding box center [372, 270] width 85 height 27
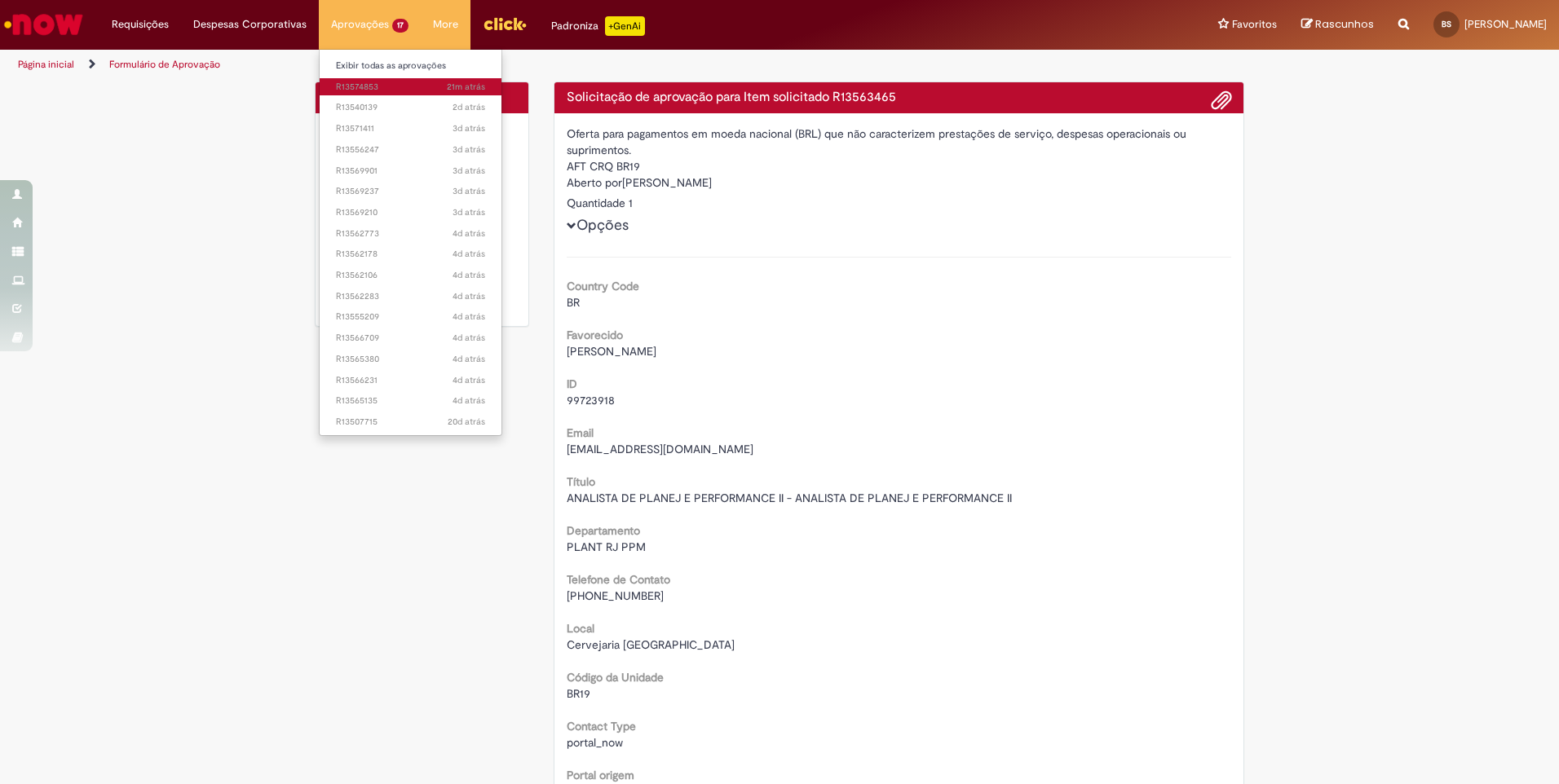
click at [367, 86] on span "21m atrás 21 minutos atrás R13574853" at bounding box center [411, 87] width 149 height 13
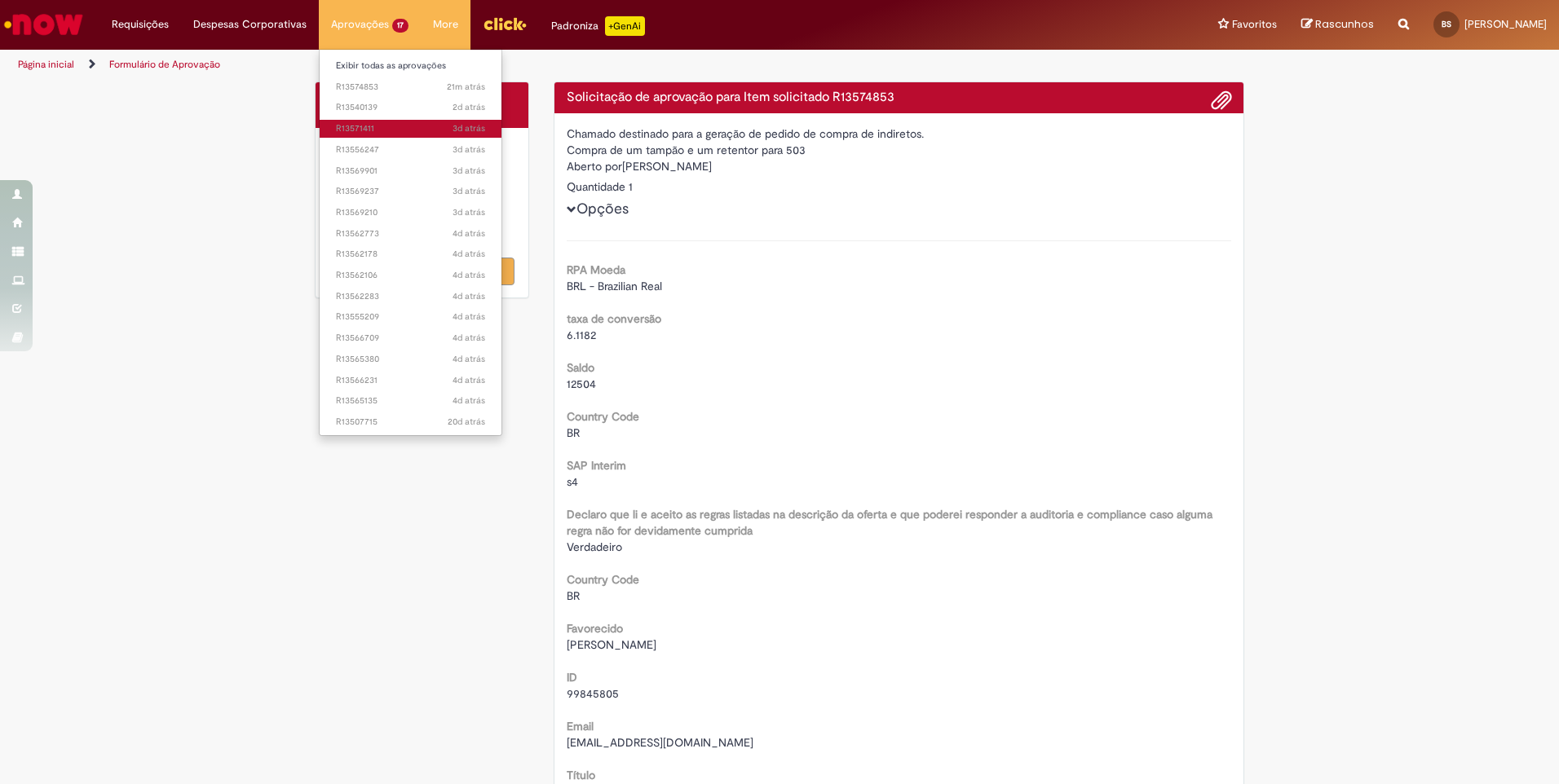
click at [366, 130] on ul "Exibir todas as aprovações 21m atrás 21 minutos atrás R13574853 2d atrás 2 dias…" at bounding box center [410, 242] width 184 height 388
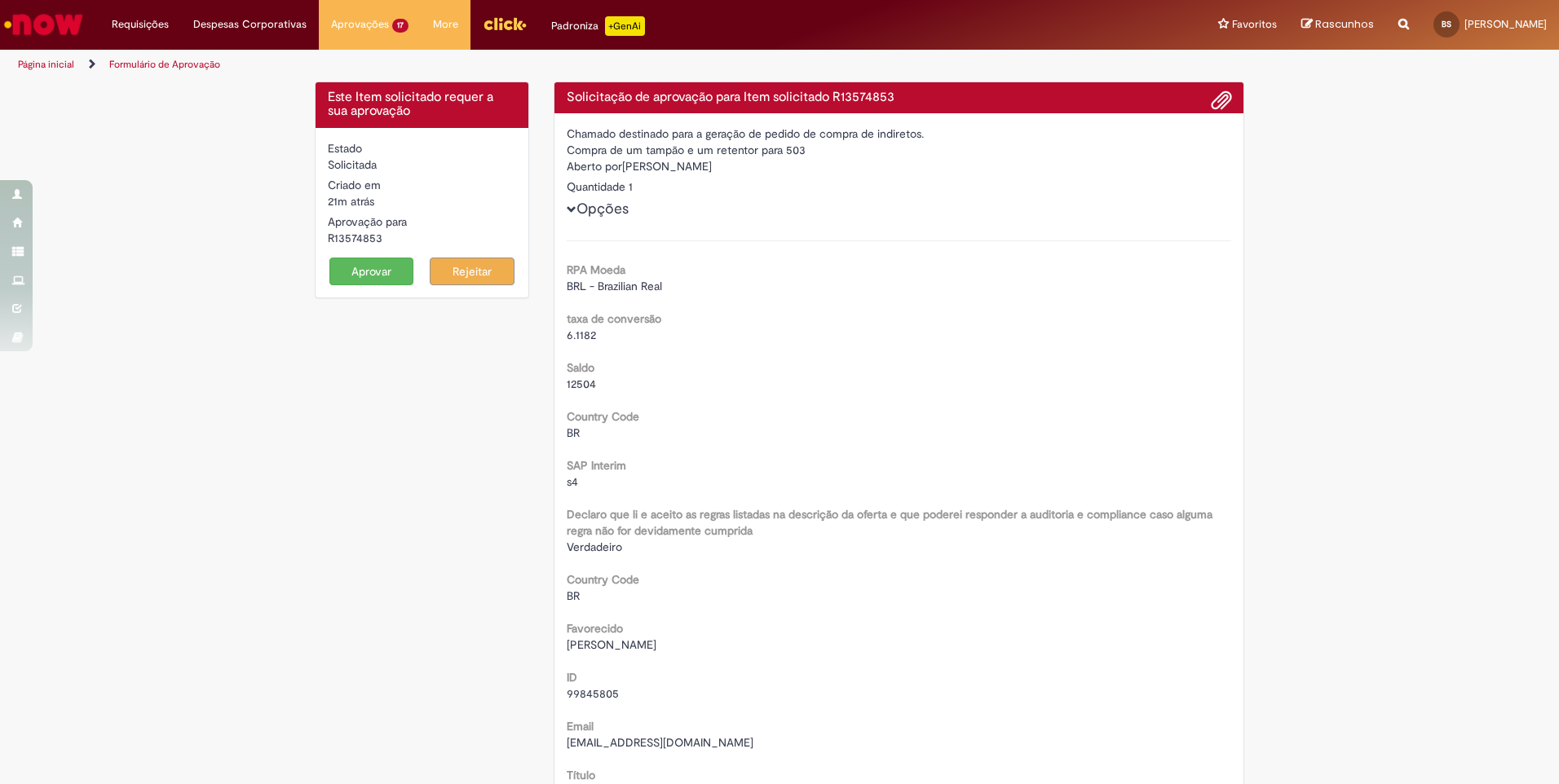
click at [365, 128] on div "Estado Solicitada Criado em 21m atrás 21 minutos atrás Aprovação para R13574853…" at bounding box center [422, 212] width 213 height 169
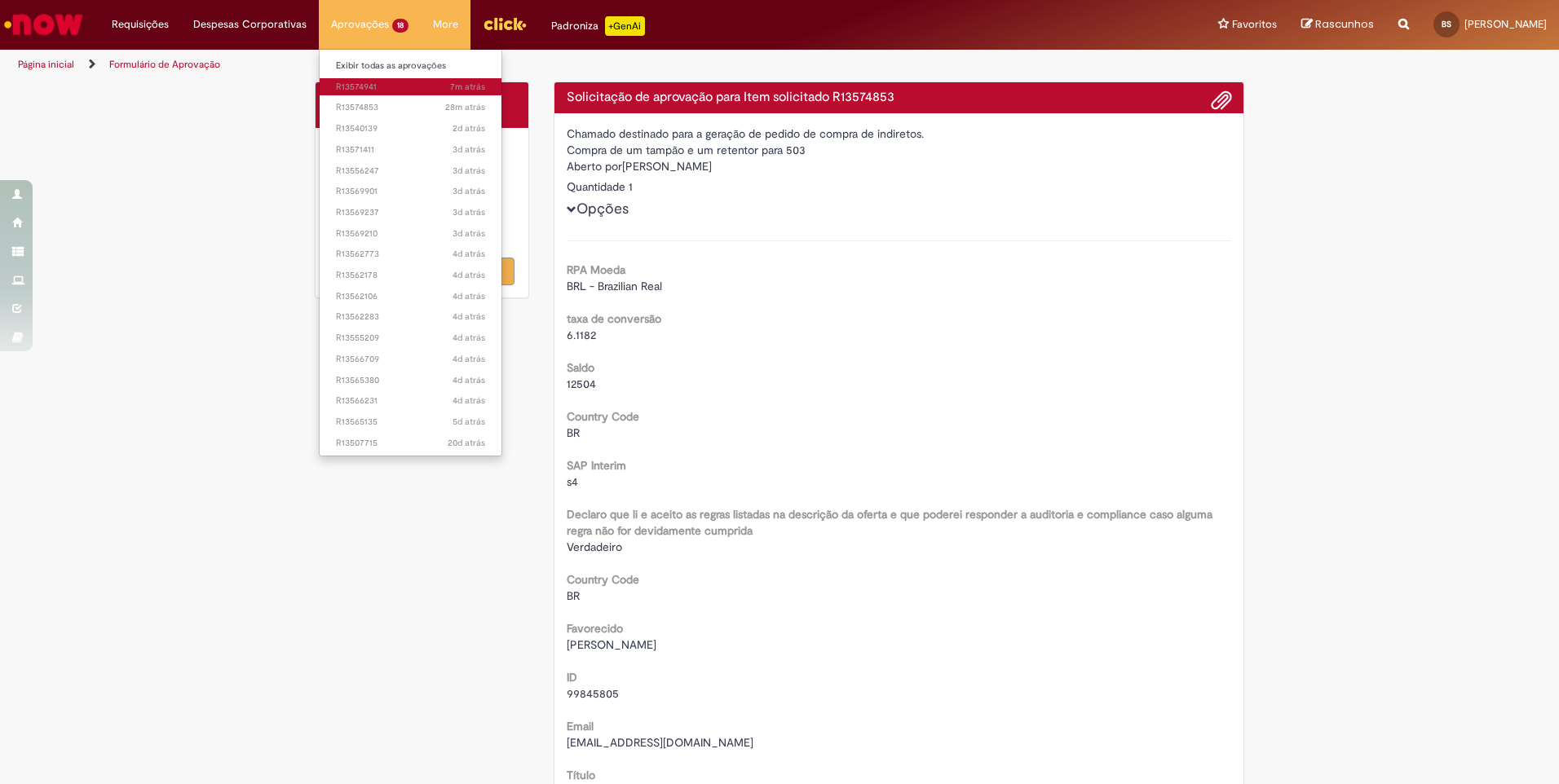
click at [367, 82] on span "7m atrás 7 minutos atrás R13574941" at bounding box center [411, 87] width 149 height 13
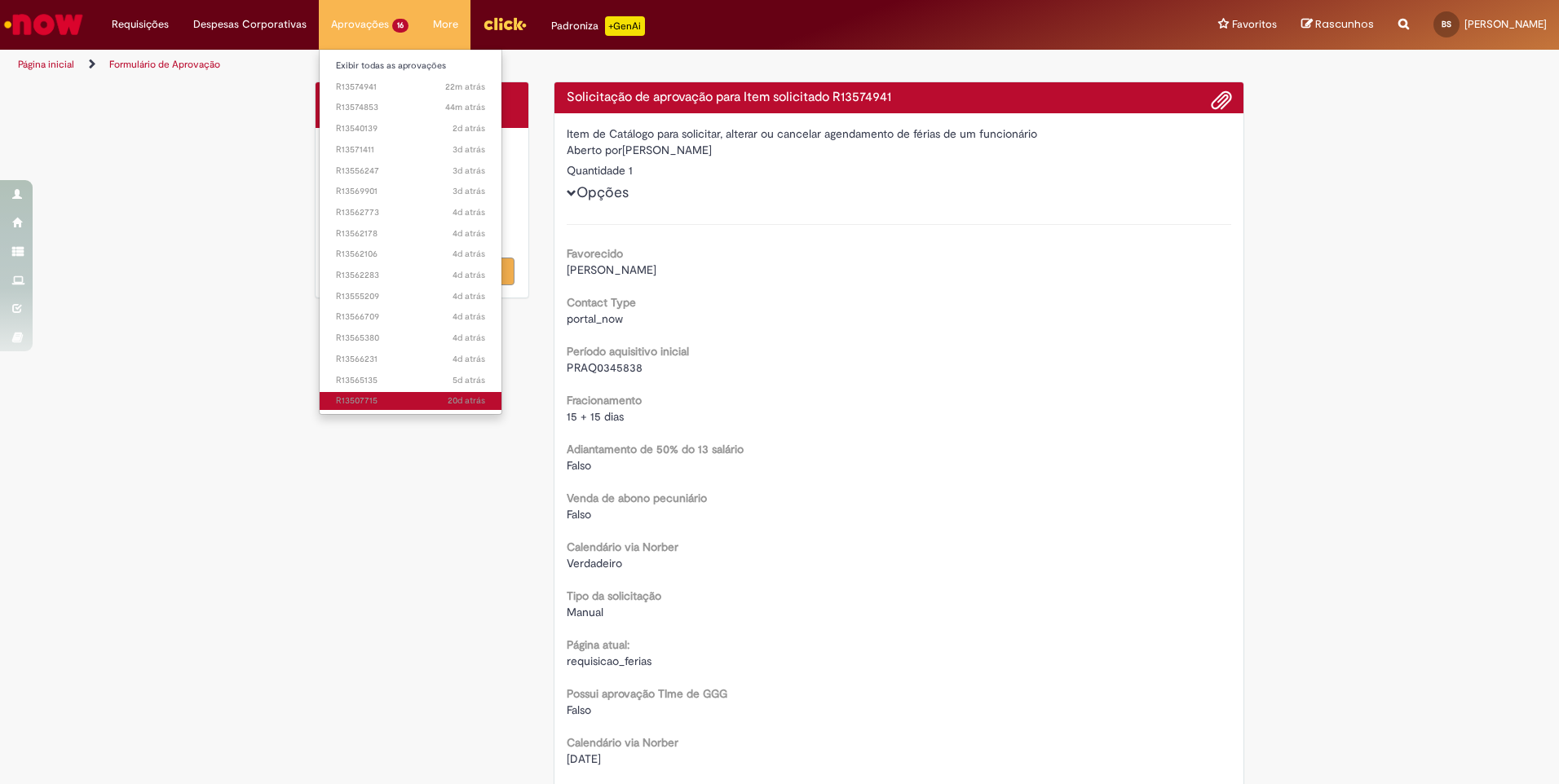
click at [363, 403] on span "20d atrás 20 dias atrás R13507715" at bounding box center [411, 401] width 149 height 13
click at [362, 378] on span "5d atrás 5 dias atrás R13565135" at bounding box center [411, 380] width 149 height 13
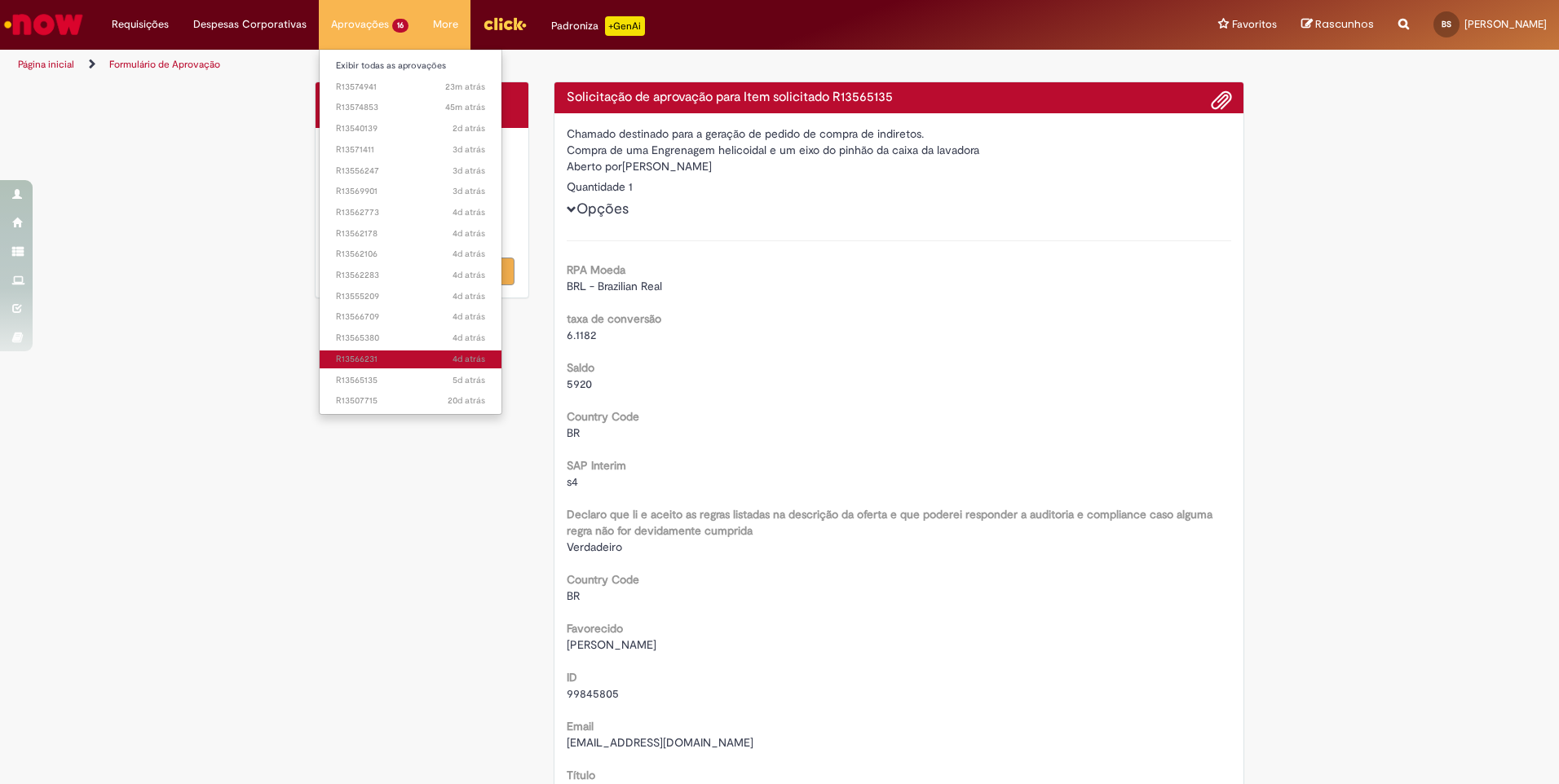
click at [347, 362] on span "4d atrás 4 dias atrás R13566231" at bounding box center [411, 359] width 149 height 13
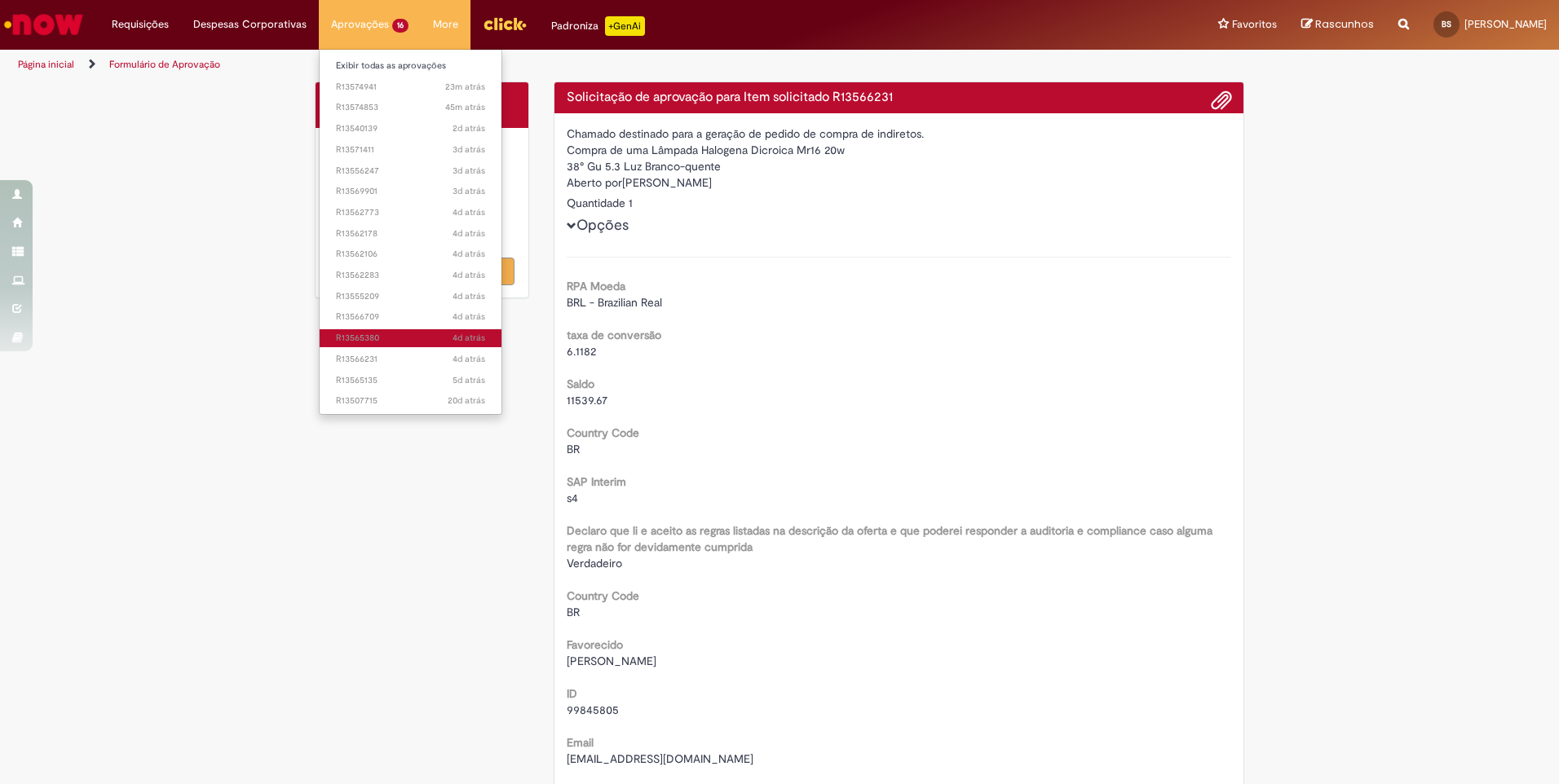
click at [361, 329] on link "4d atrás 4 dias atrás R13565380" at bounding box center [410, 338] width 182 height 18
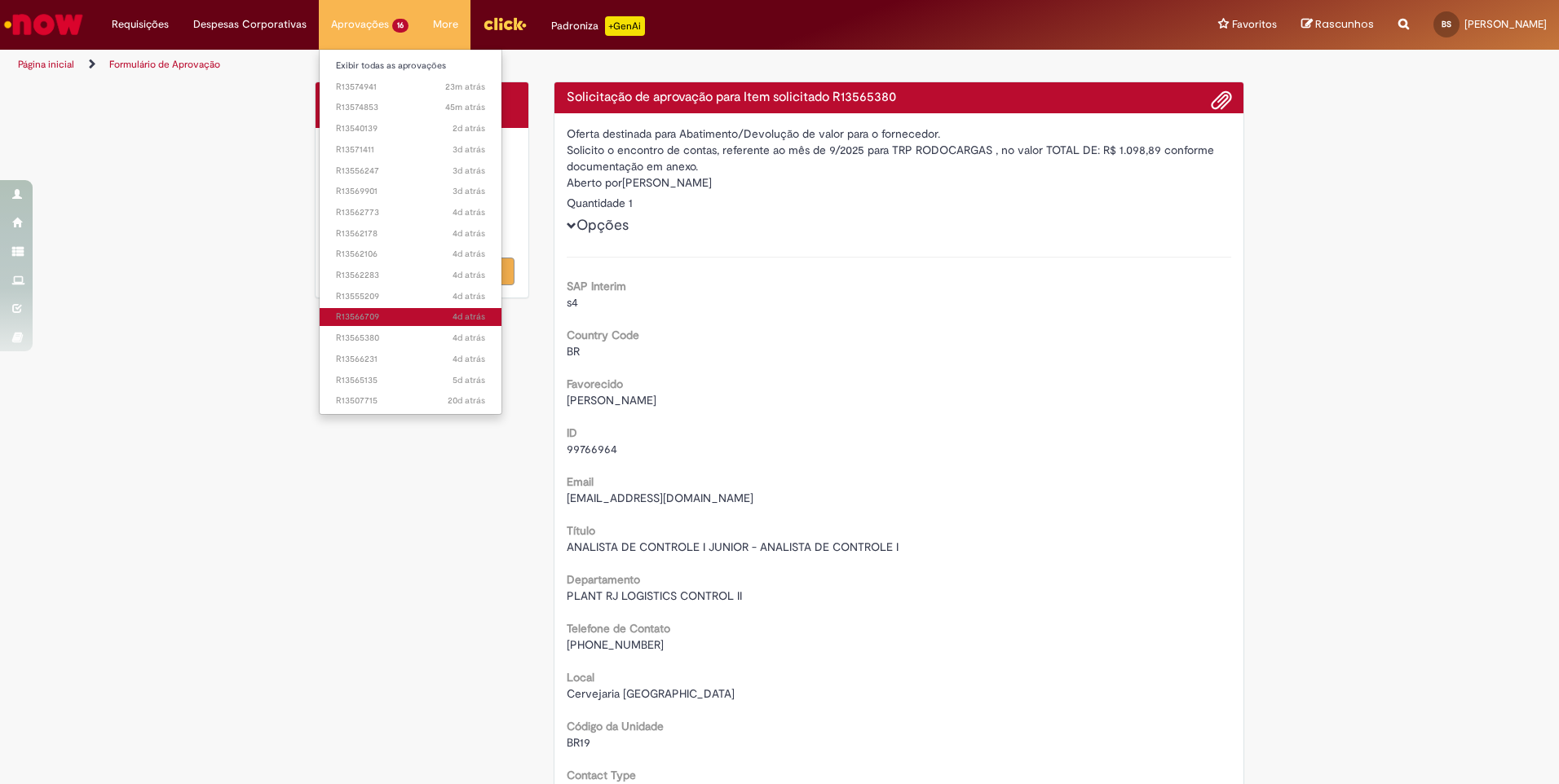
click at [353, 316] on span "4d atrás 4 dias atrás R13566709" at bounding box center [411, 317] width 149 height 13
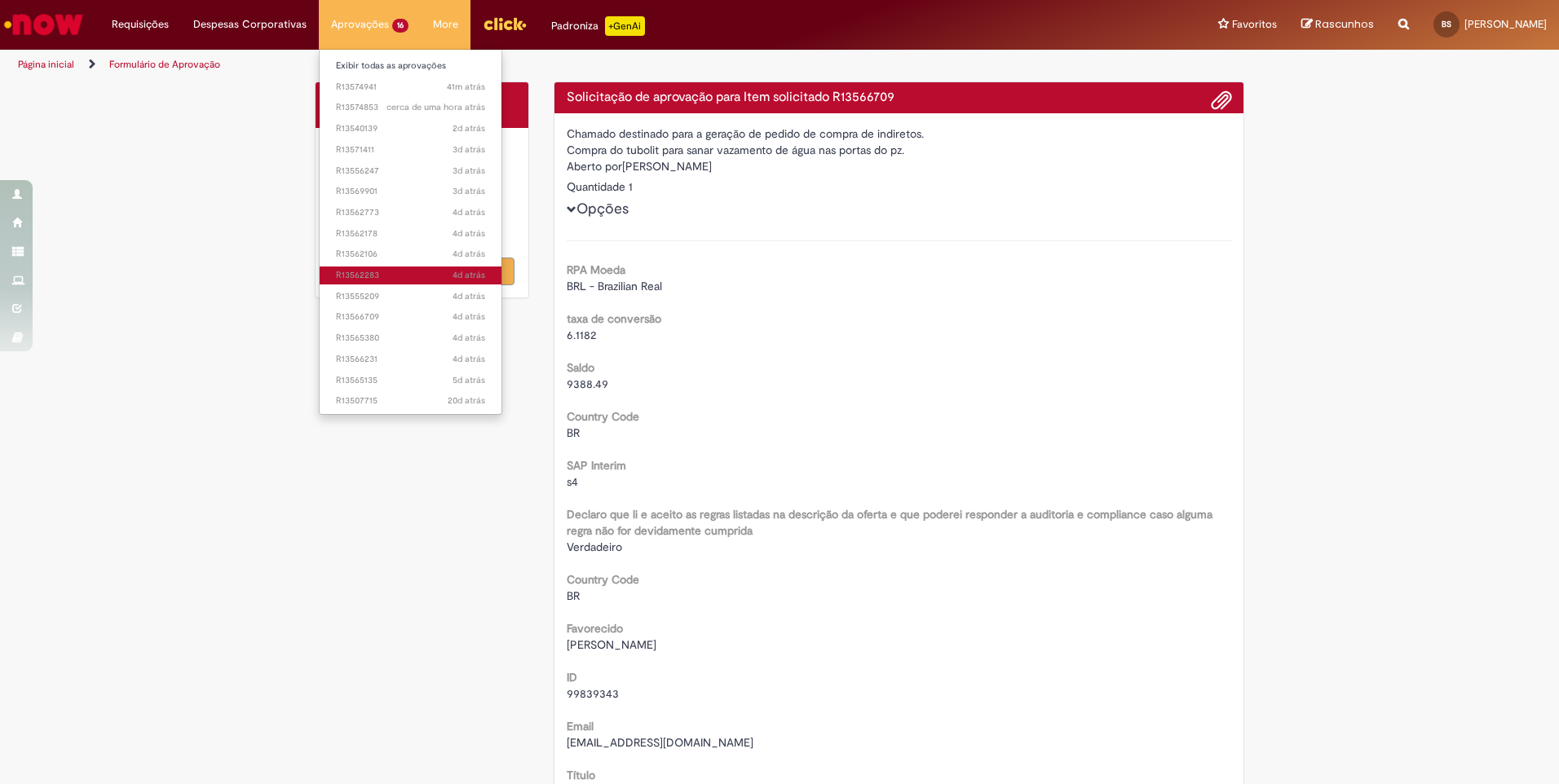
click at [358, 278] on span "4d atrás 4 dias atrás R13562283" at bounding box center [411, 275] width 149 height 13
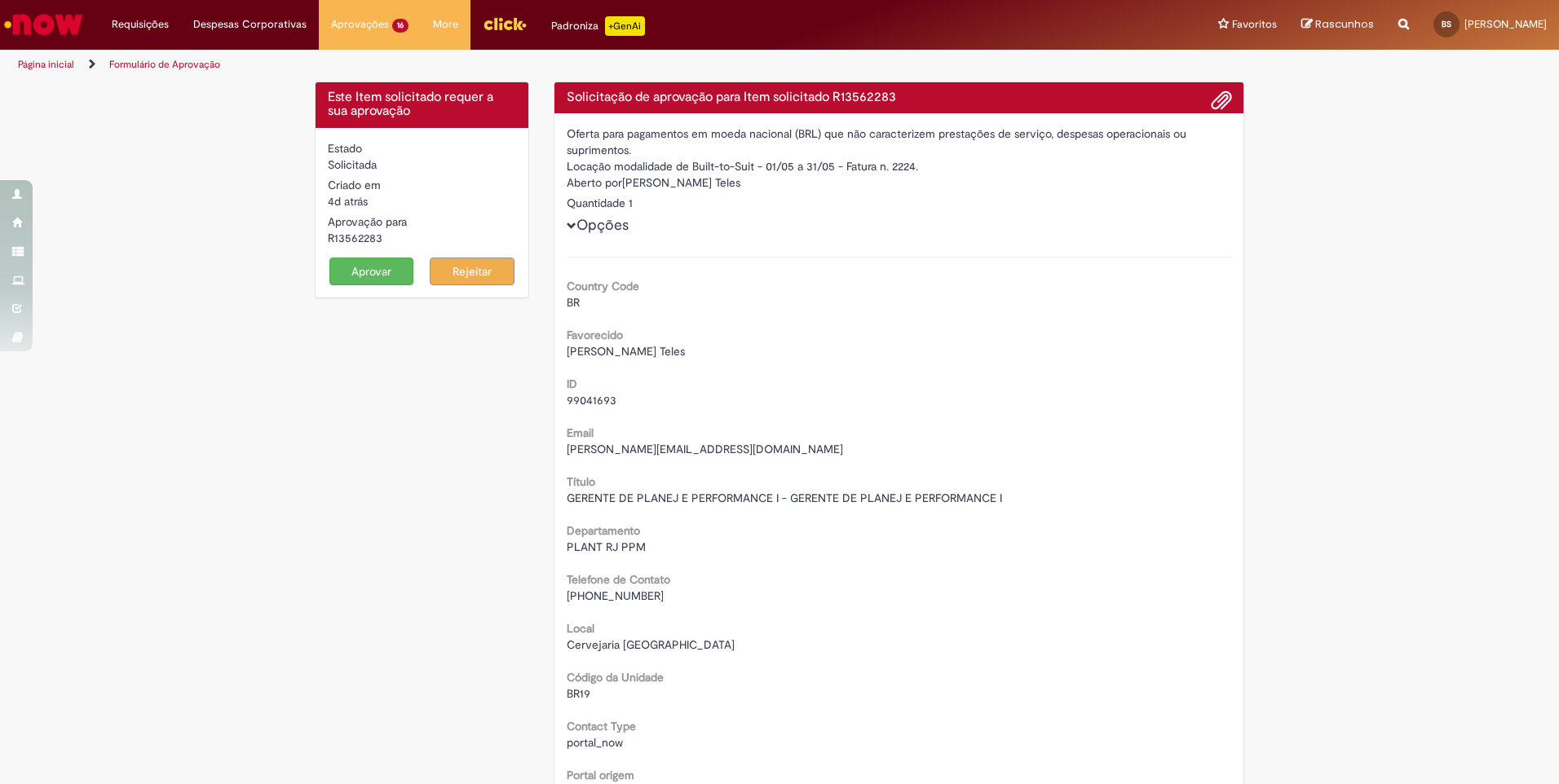
click at [376, 270] on button "Aprovar" at bounding box center [372, 270] width 85 height 27
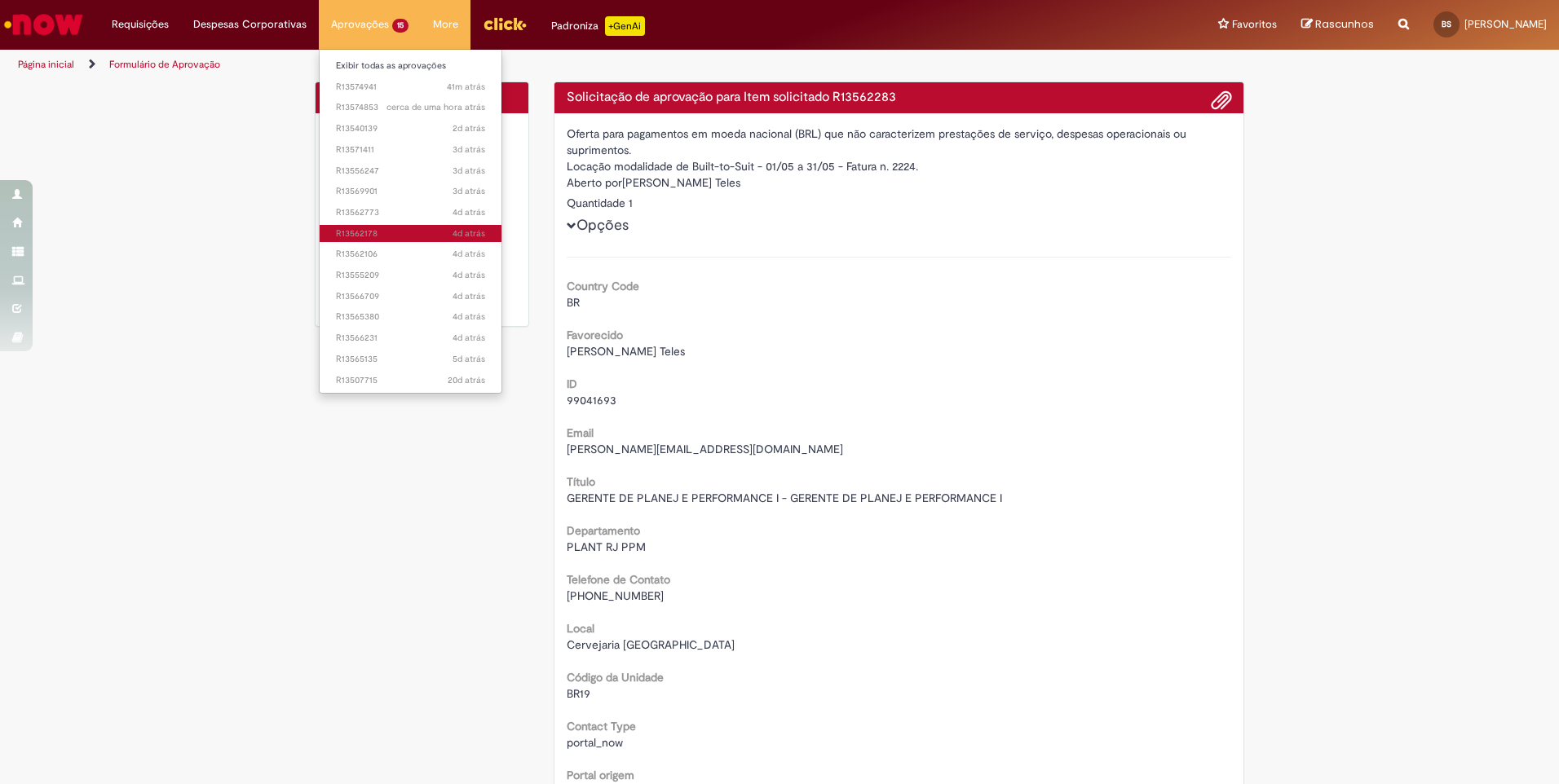
click at [359, 231] on span "4d atrás 4 dias atrás R13562178" at bounding box center [411, 233] width 149 height 13
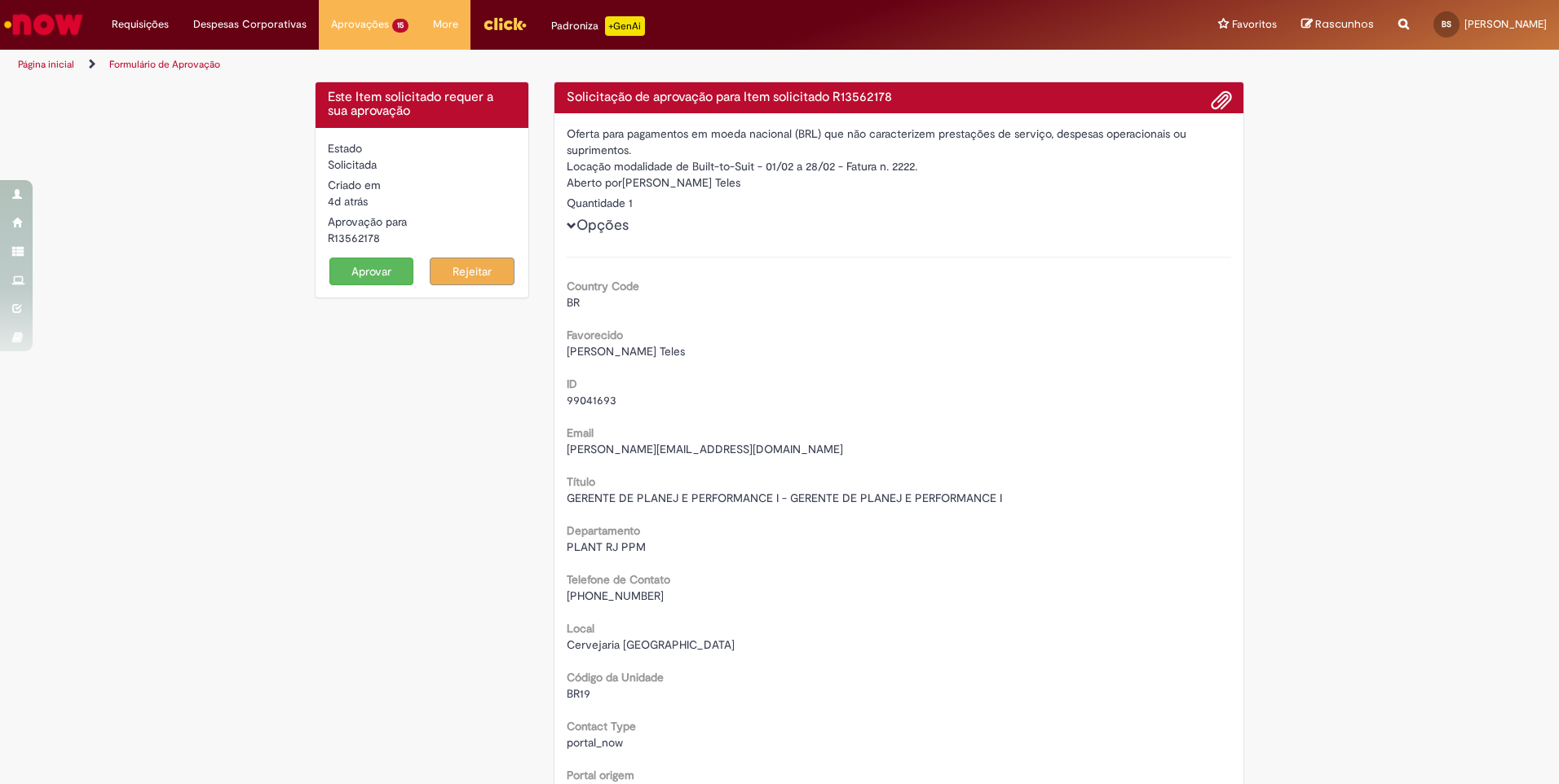
drag, startPoint x: 325, startPoint y: 276, endPoint x: 334, endPoint y: 270, distance: 10.8
click at [329, 274] on button "Aprovar" at bounding box center [372, 270] width 85 height 27
click at [347, 268] on button "Aprovar" at bounding box center [372, 270] width 85 height 27
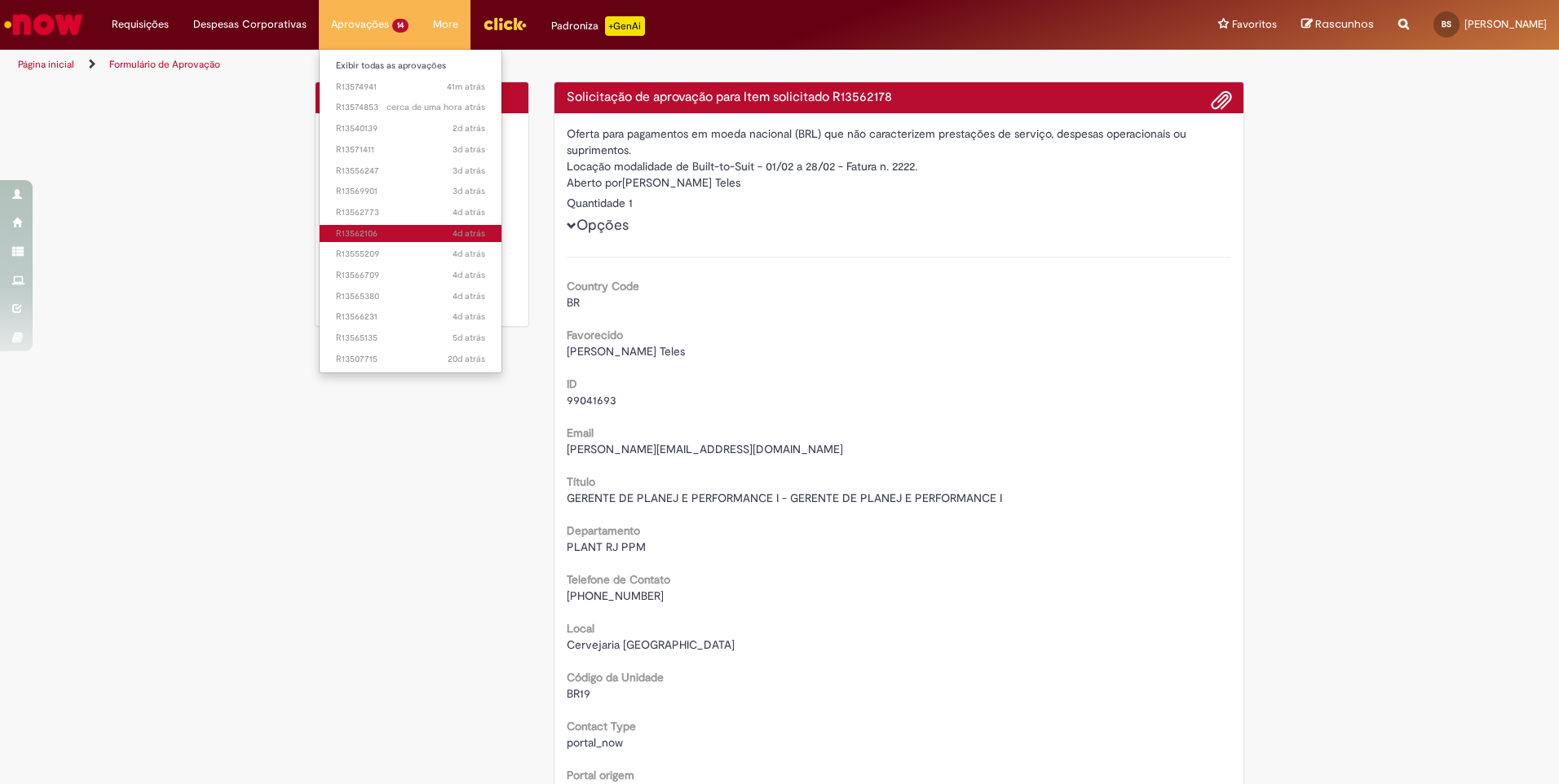
click at [355, 231] on span "4d atrás 4 dias atrás R13562106" at bounding box center [411, 233] width 149 height 13
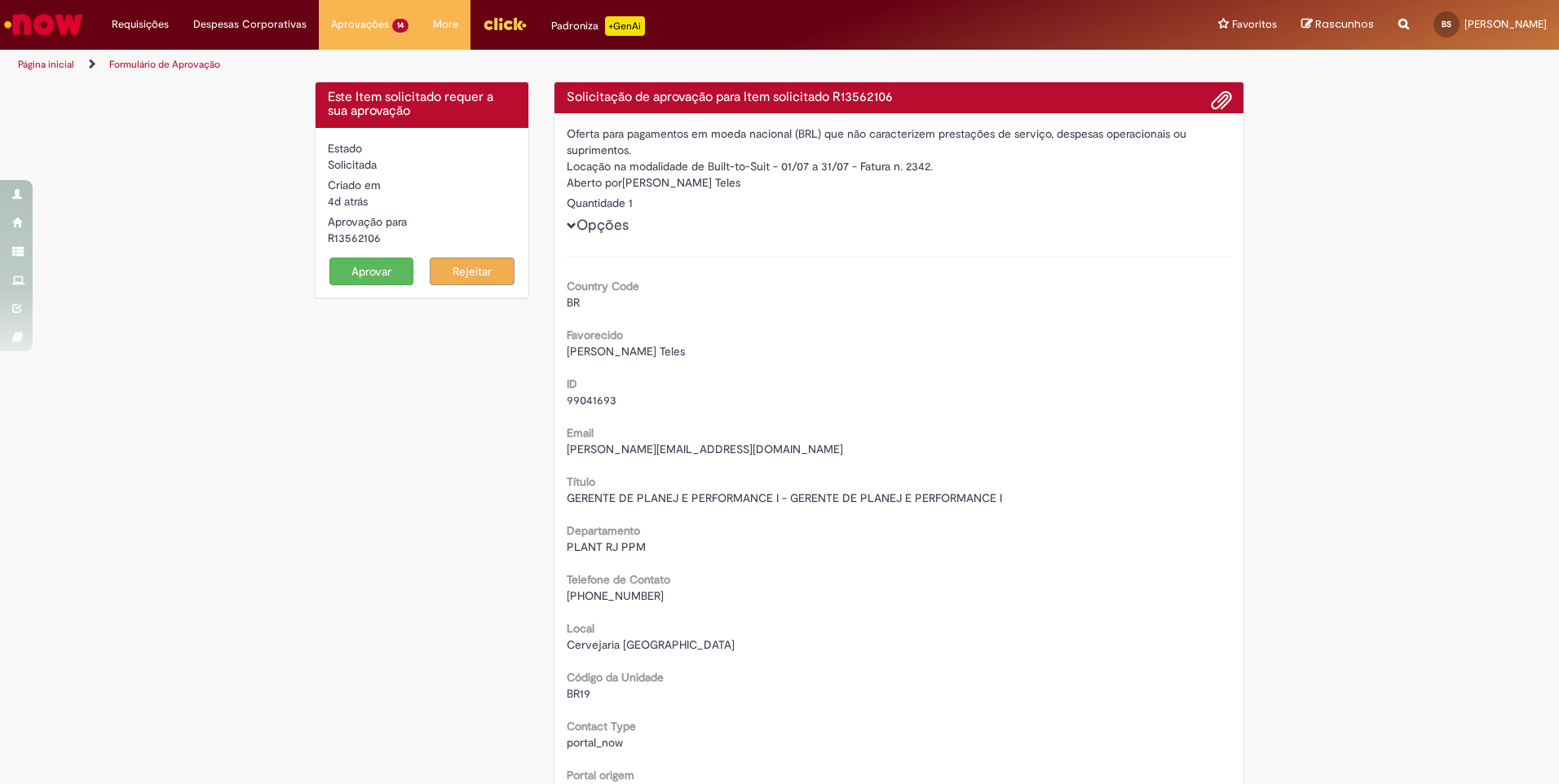
click at [366, 270] on button "Aprovar" at bounding box center [372, 270] width 85 height 27
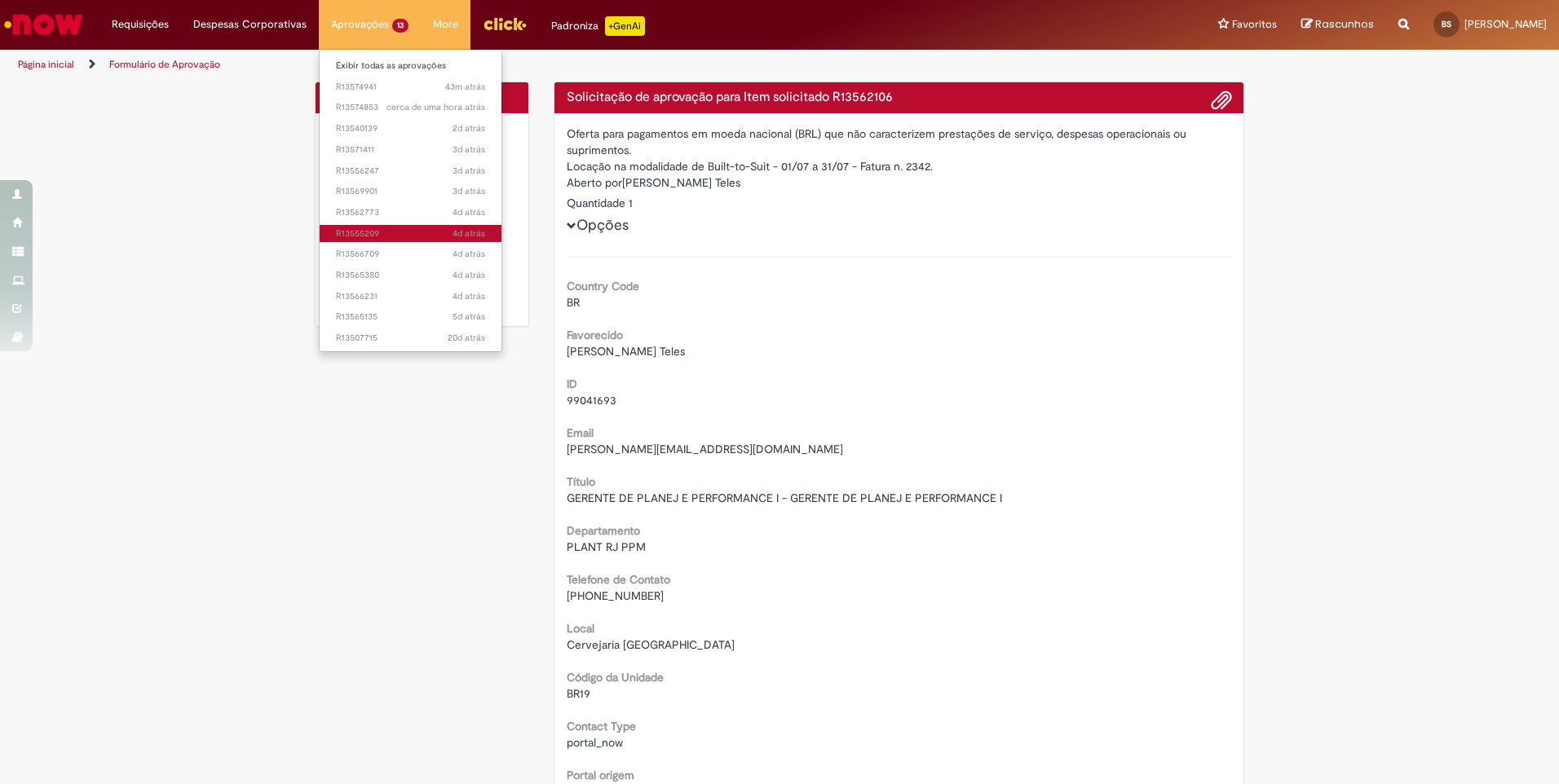
click at [356, 236] on span "4d atrás 4 dias atrás R13555209" at bounding box center [411, 233] width 149 height 13
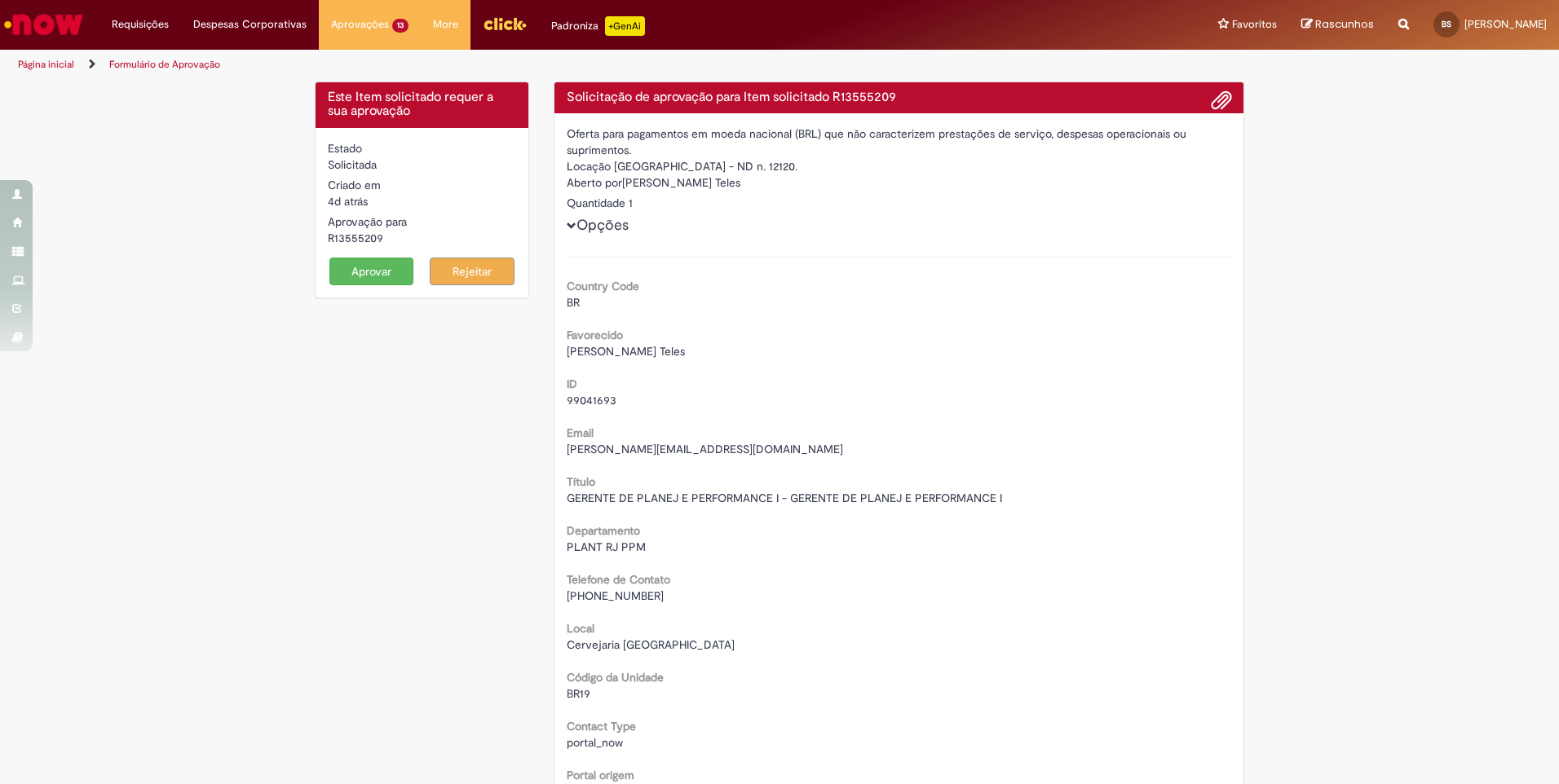
click at [371, 257] on button "Aprovar" at bounding box center [372, 270] width 85 height 27
click at [366, 266] on button "Aprovar" at bounding box center [372, 270] width 85 height 27
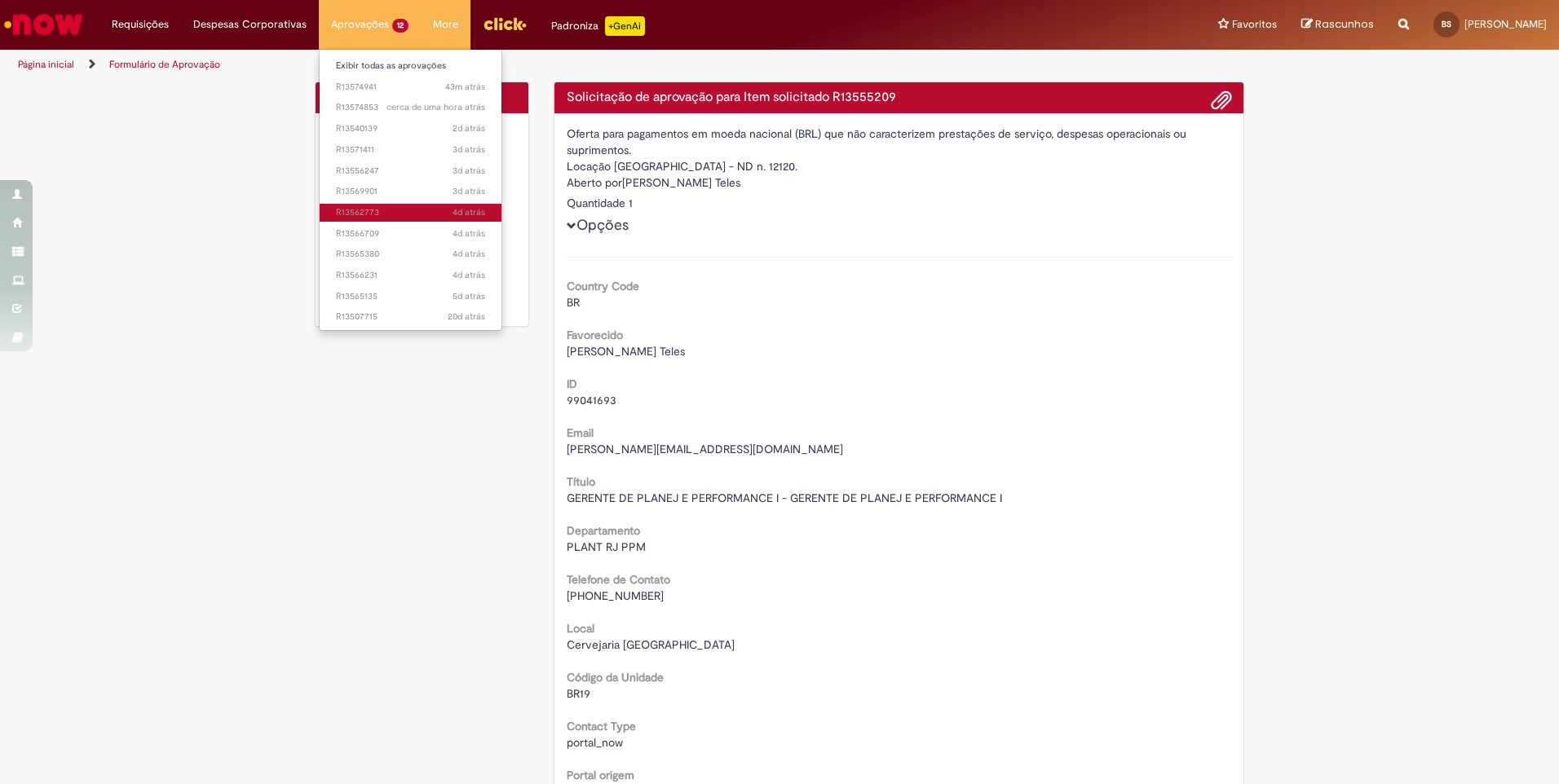
click at [364, 216] on span "4d atrás 4 dias atrás R13562773" at bounding box center [411, 213] width 149 height 13
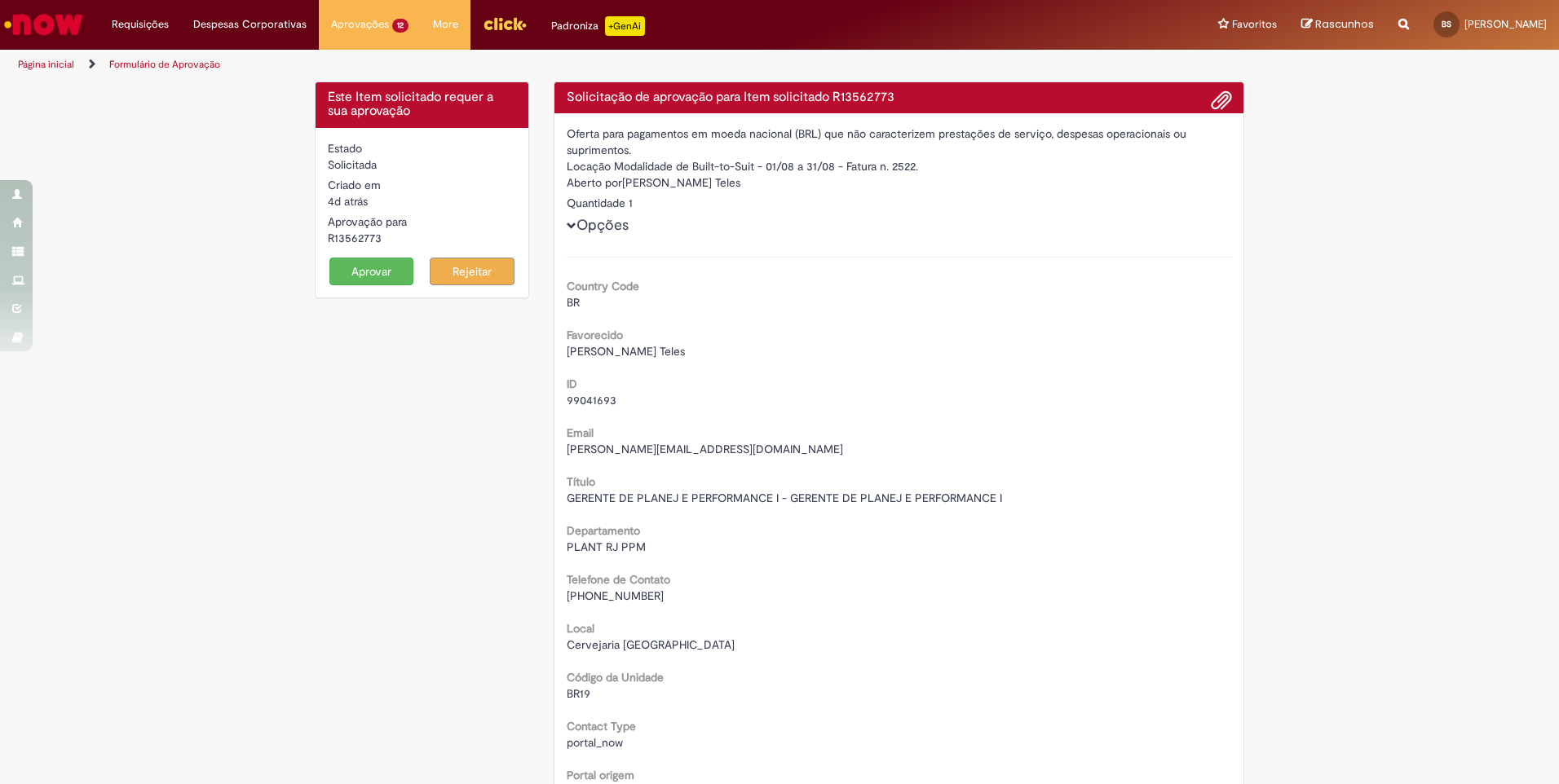
click at [364, 275] on button "Aprovar" at bounding box center [372, 270] width 85 height 27
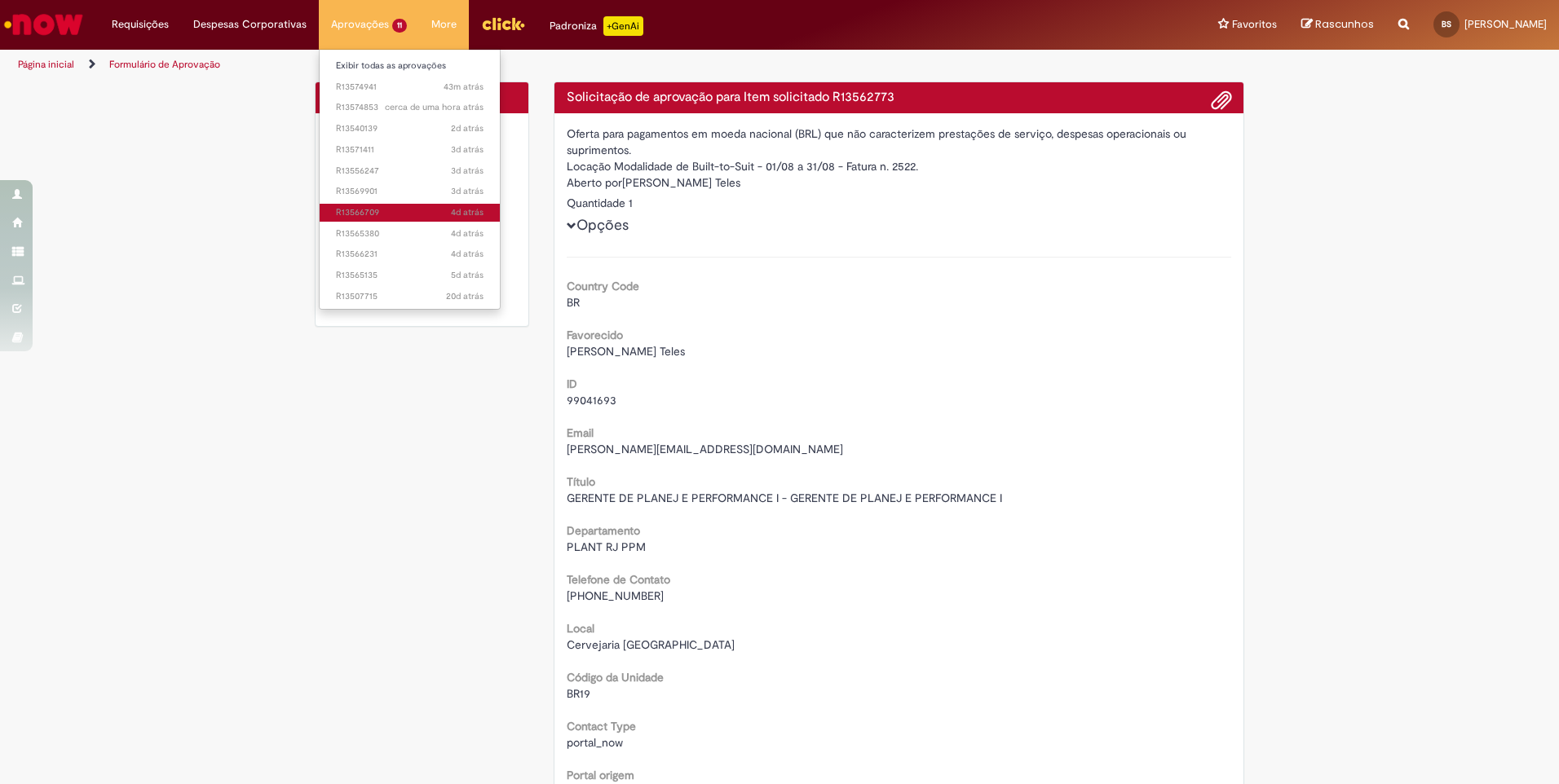
click at [350, 209] on span "4d atrás 4 dias atrás R13566709" at bounding box center [410, 213] width 147 height 13
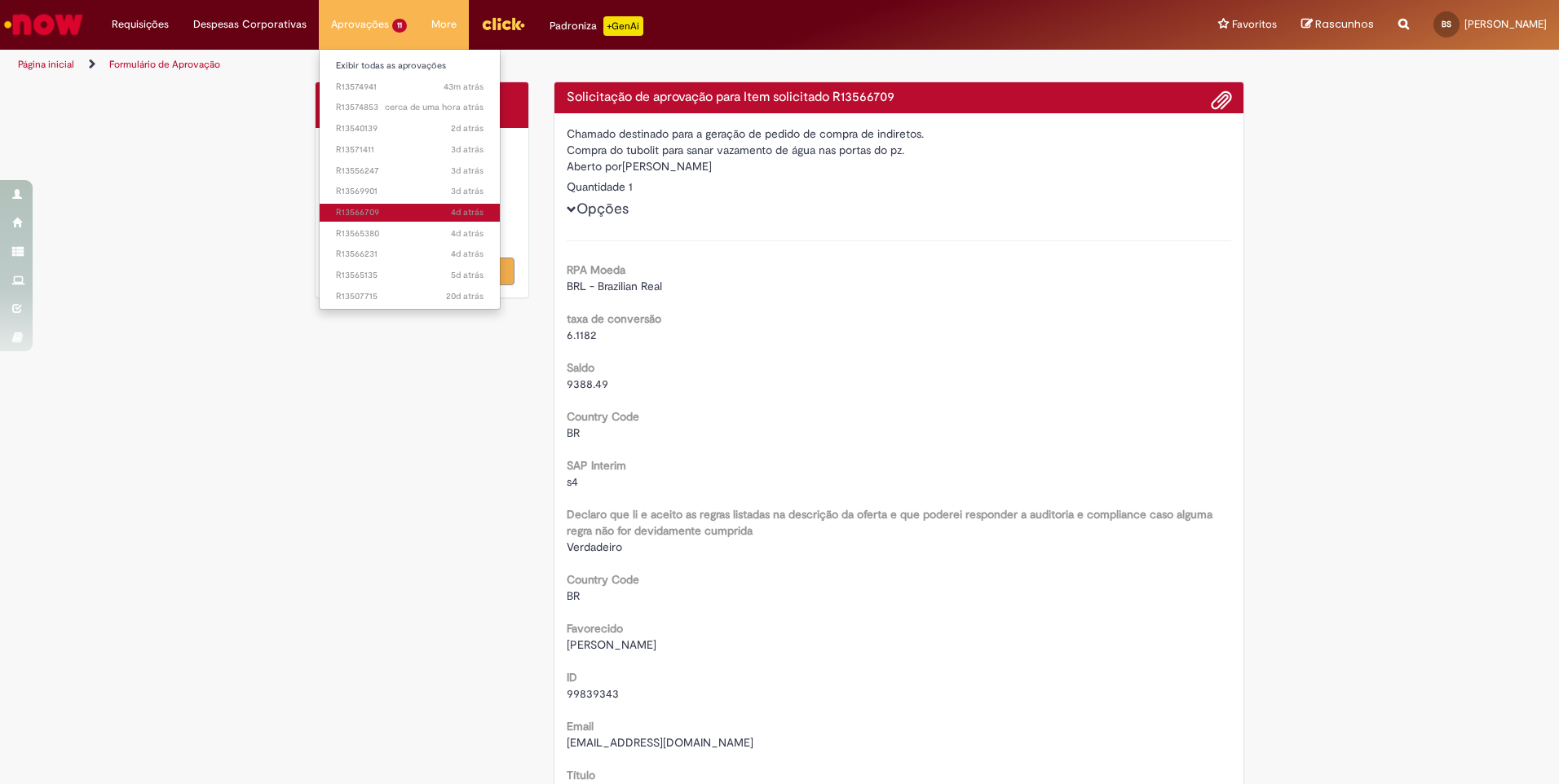
click at [368, 207] on span "4d atrás 4 dias atrás R13566709" at bounding box center [410, 213] width 147 height 13
click at [366, 156] on link "3d atrás 3 dias atrás R13571411" at bounding box center [409, 150] width 180 height 18
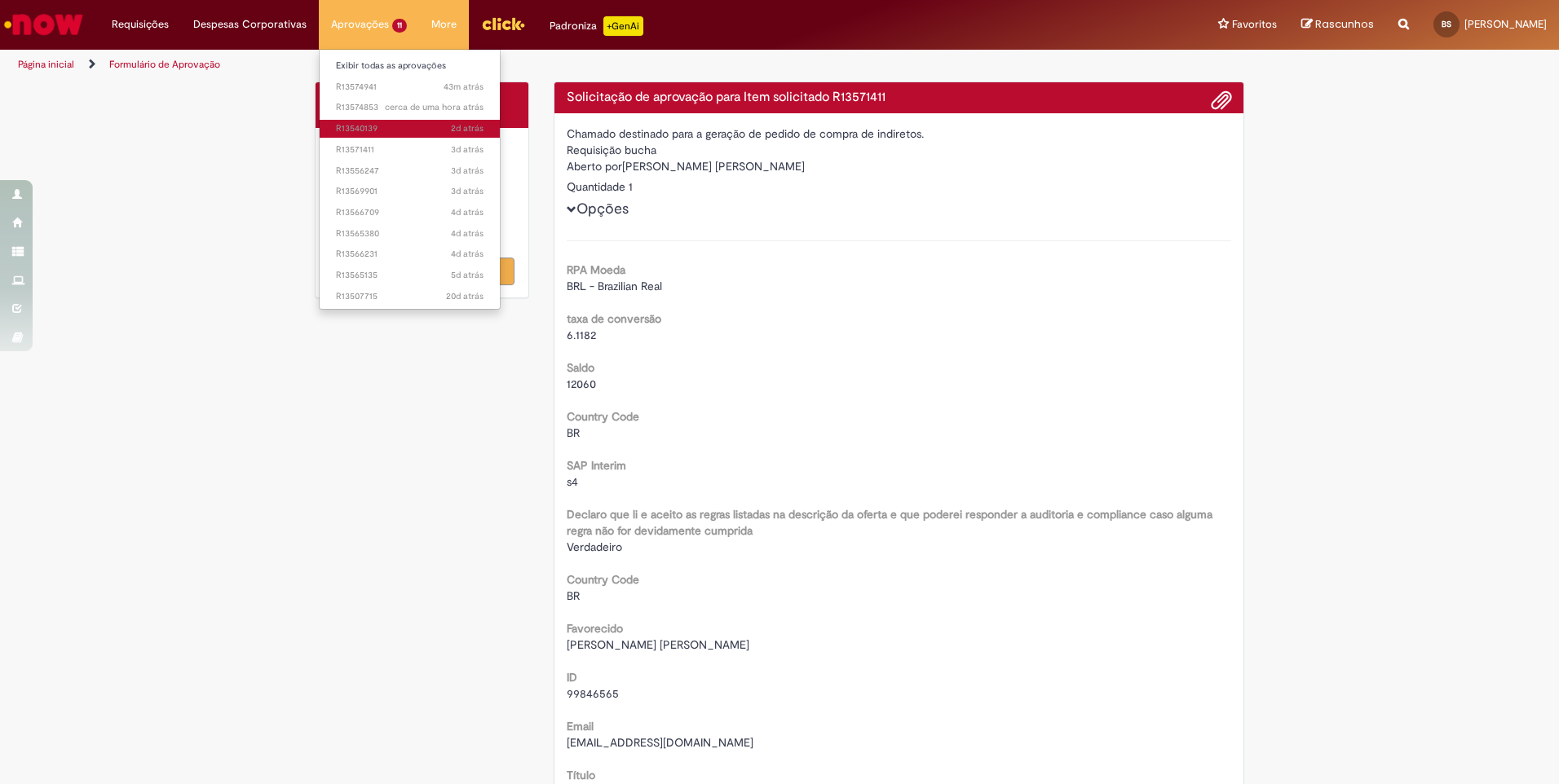
click at [372, 124] on span "2d atrás 2 dias atrás R13540139" at bounding box center [410, 129] width 147 height 13
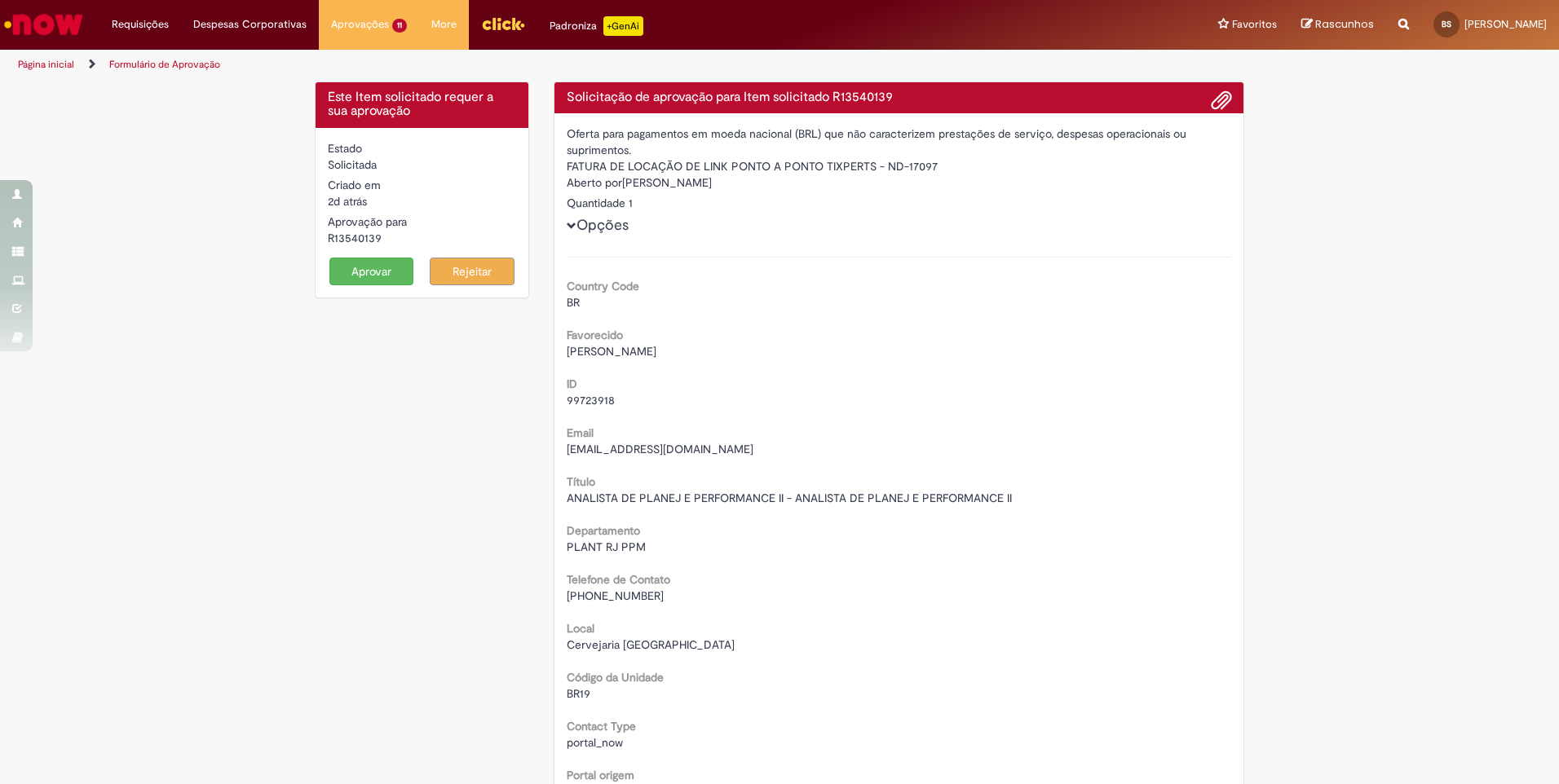
click at [364, 268] on button "Aprovar" at bounding box center [372, 270] width 85 height 27
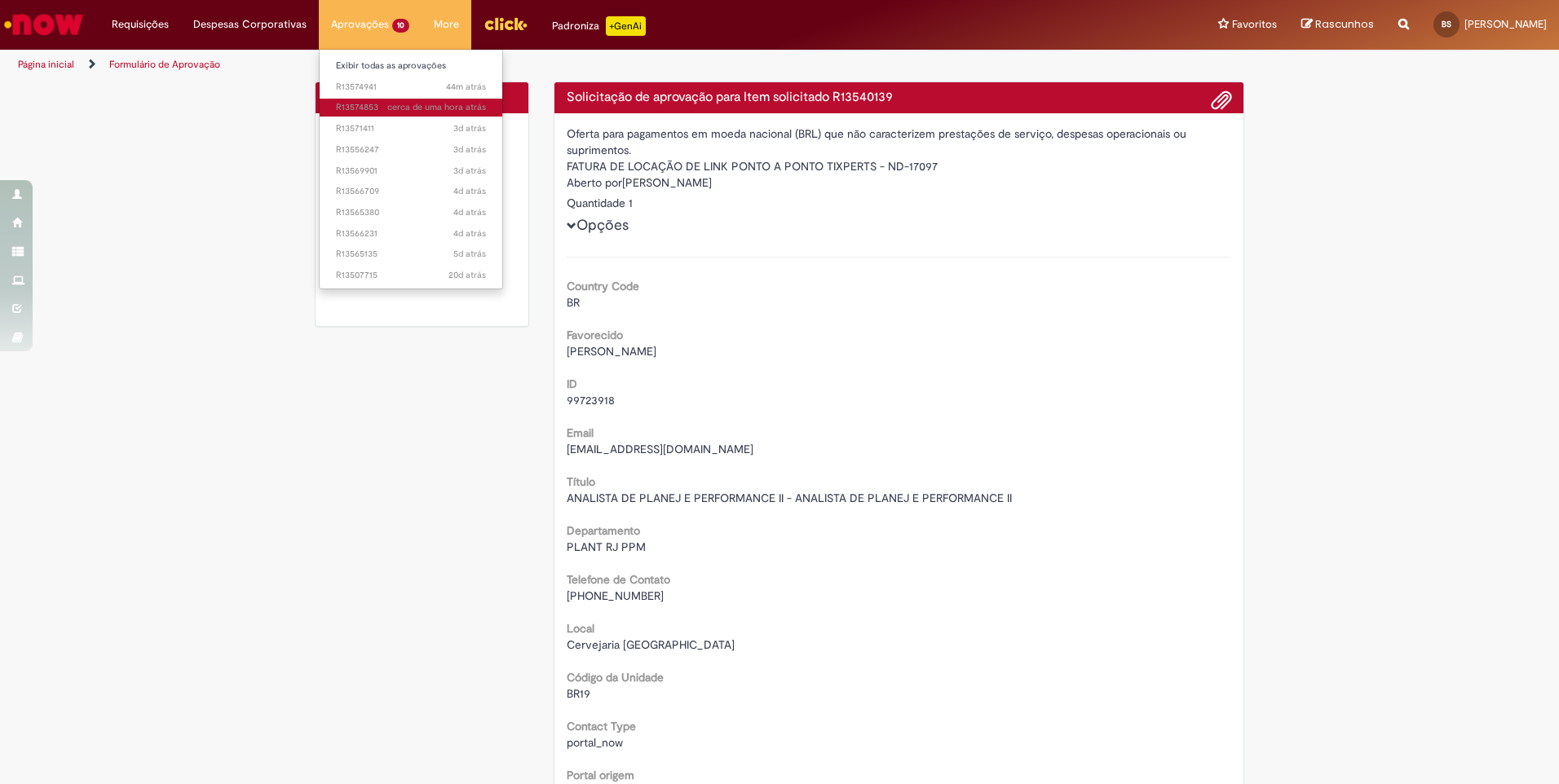
click at [364, 106] on span "cerca de uma hora atrás cerca de uma hora atrás R13574853" at bounding box center [411, 107] width 150 height 13
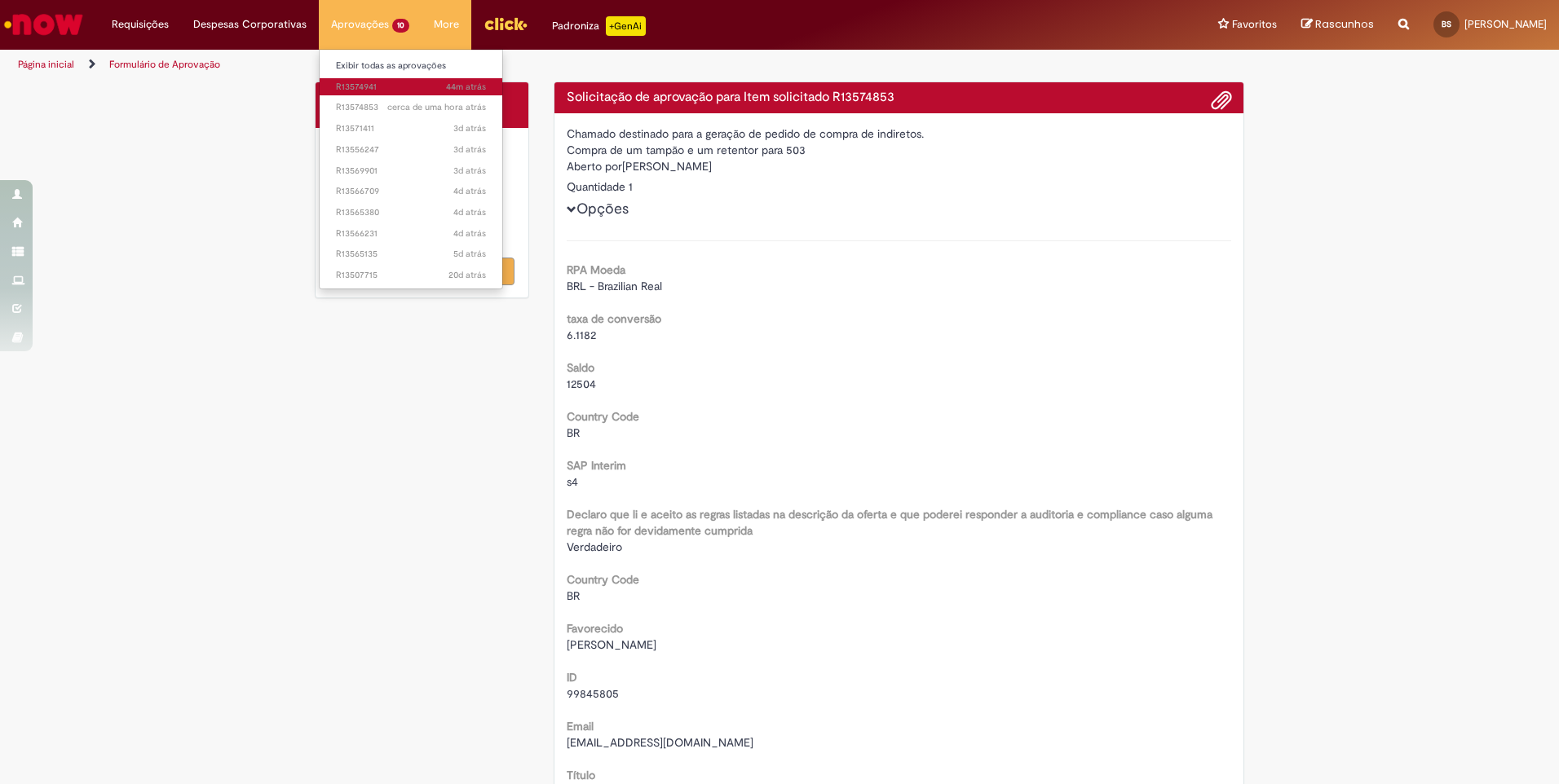
click at [366, 84] on span "44m atrás 44 minutos atrás R13574941" at bounding box center [411, 87] width 150 height 13
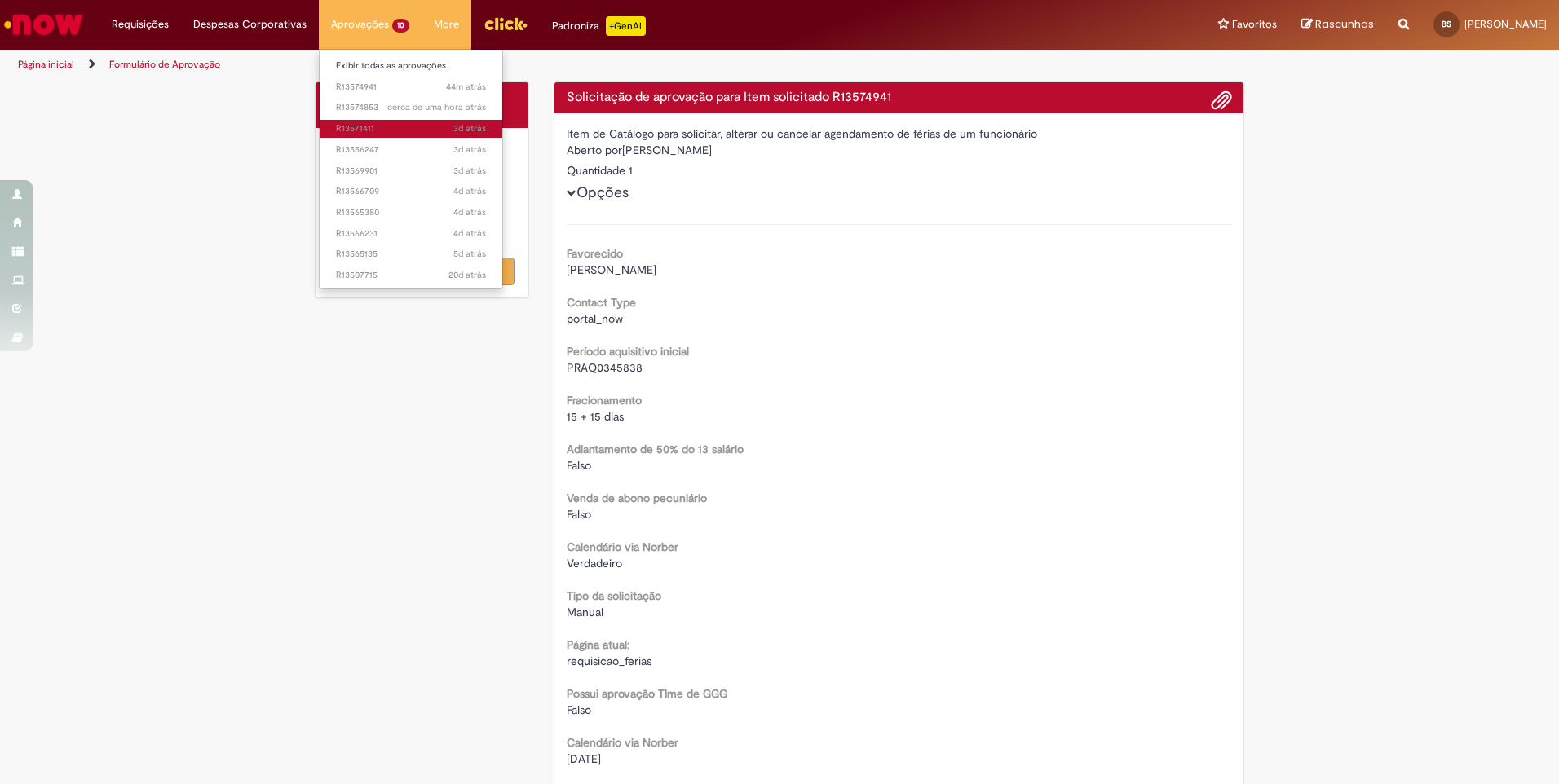
click at [375, 124] on span "3d atrás 3 dias atrás R13571411" at bounding box center [411, 129] width 150 height 13
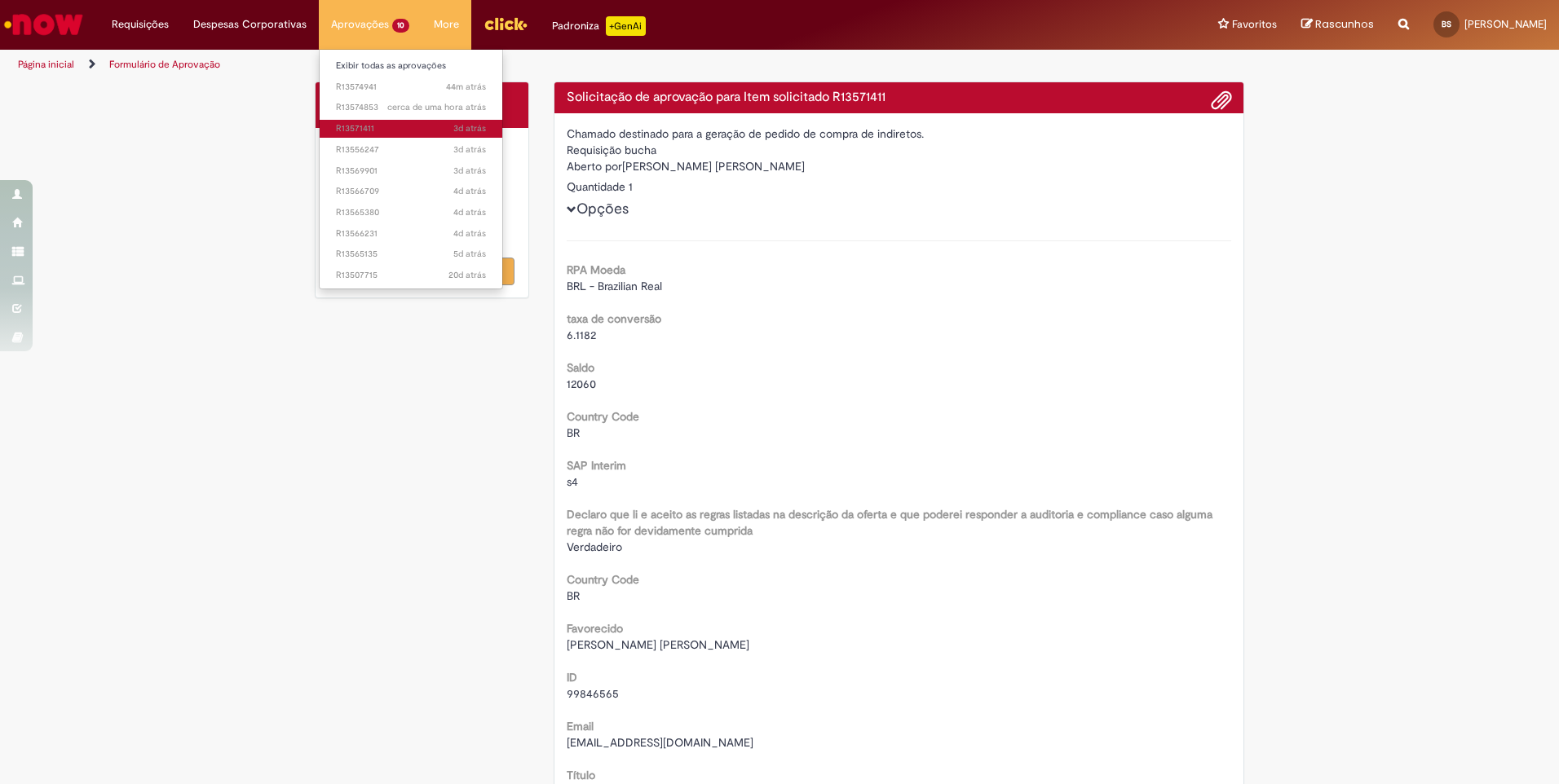
click at [373, 129] on span "3d atrás 3 dias atrás R13571411" at bounding box center [411, 129] width 150 height 13
